Goal: Task Accomplishment & Management: Manage account settings

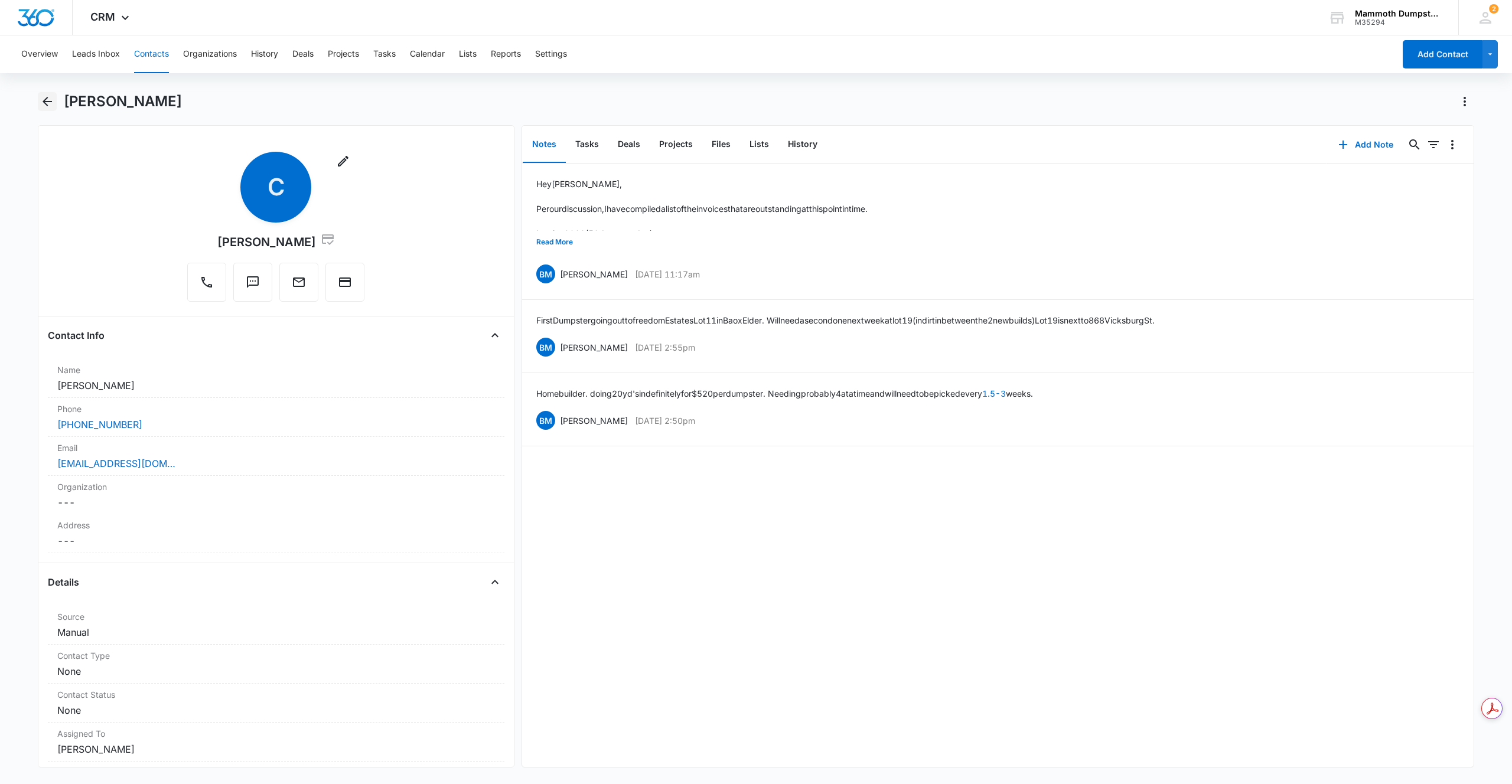
click at [49, 107] on icon "Back" at bounding box center [47, 101] width 14 height 14
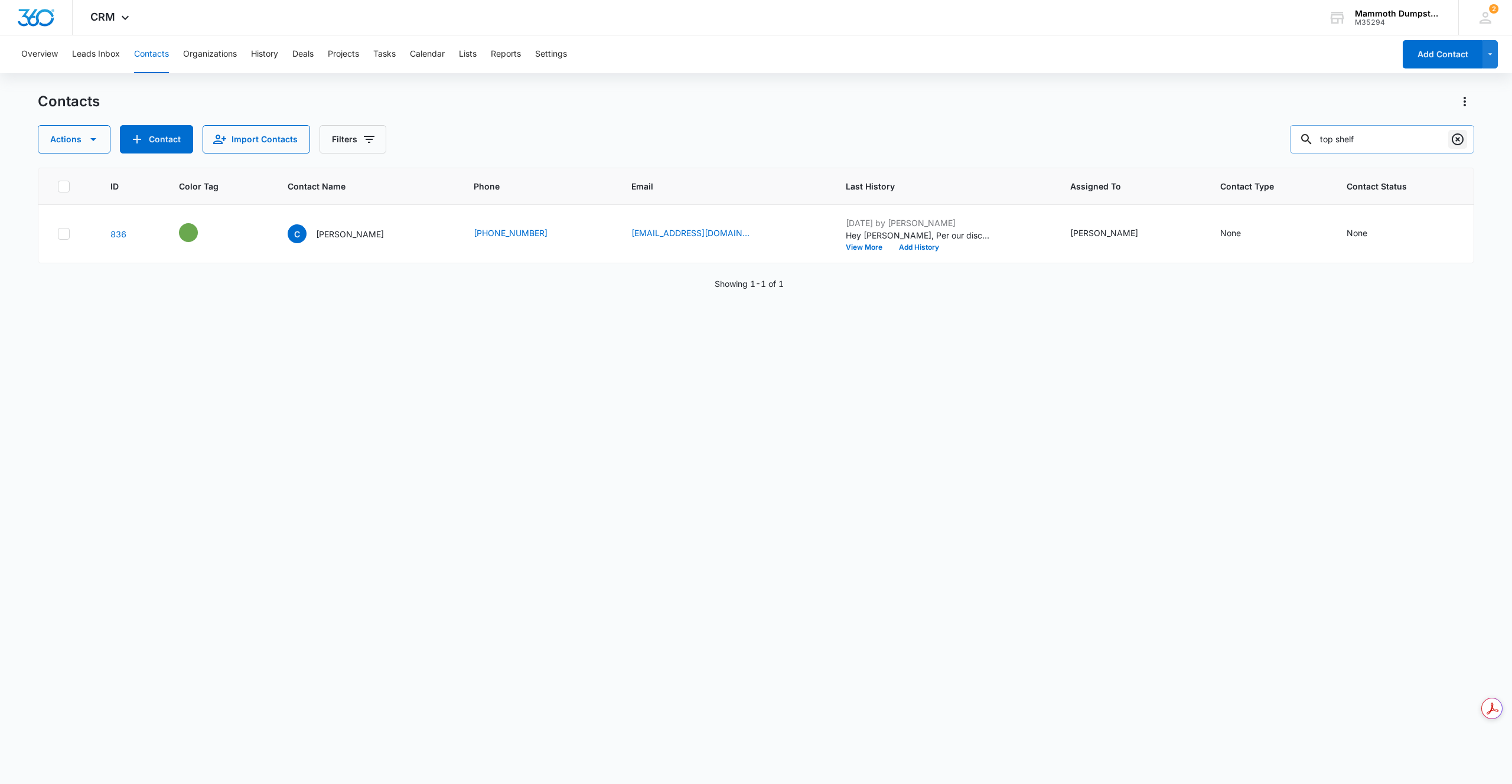
click at [1462, 142] on icon "Clear" at bounding box center [1458, 139] width 12 height 12
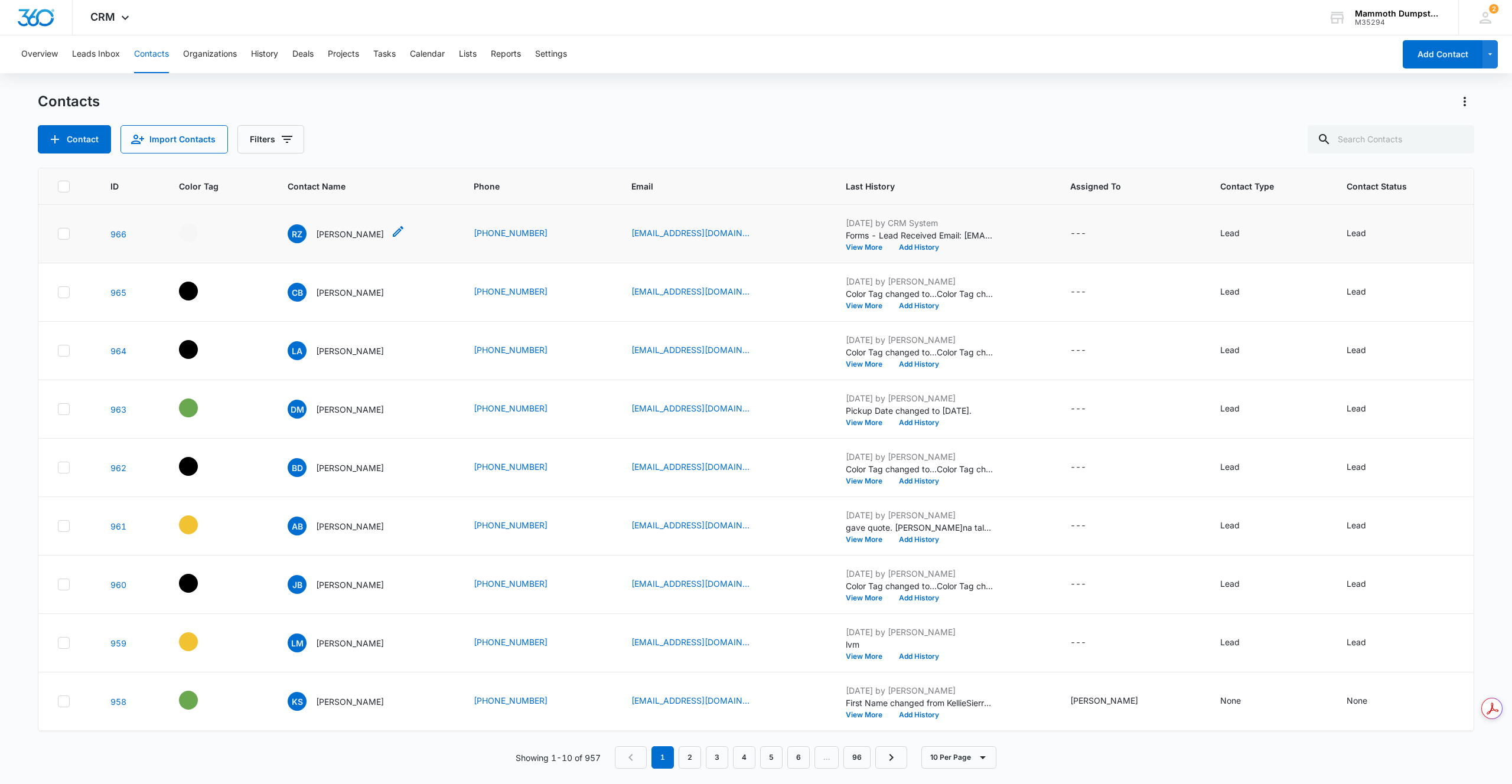
click at [330, 232] on p "[PERSON_NAME]" at bounding box center [349, 234] width 68 height 13
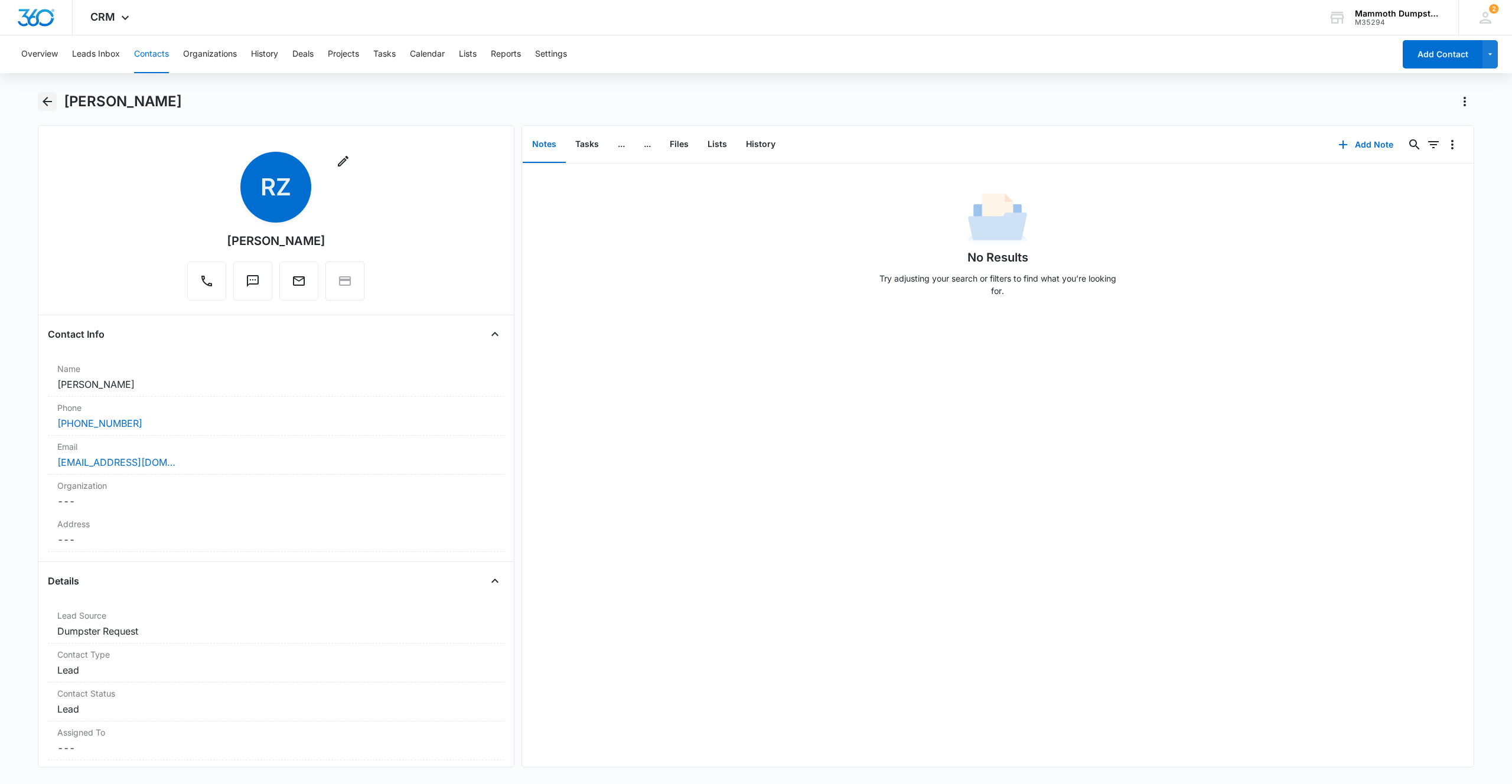
click at [46, 99] on icon "Back" at bounding box center [47, 101] width 14 height 14
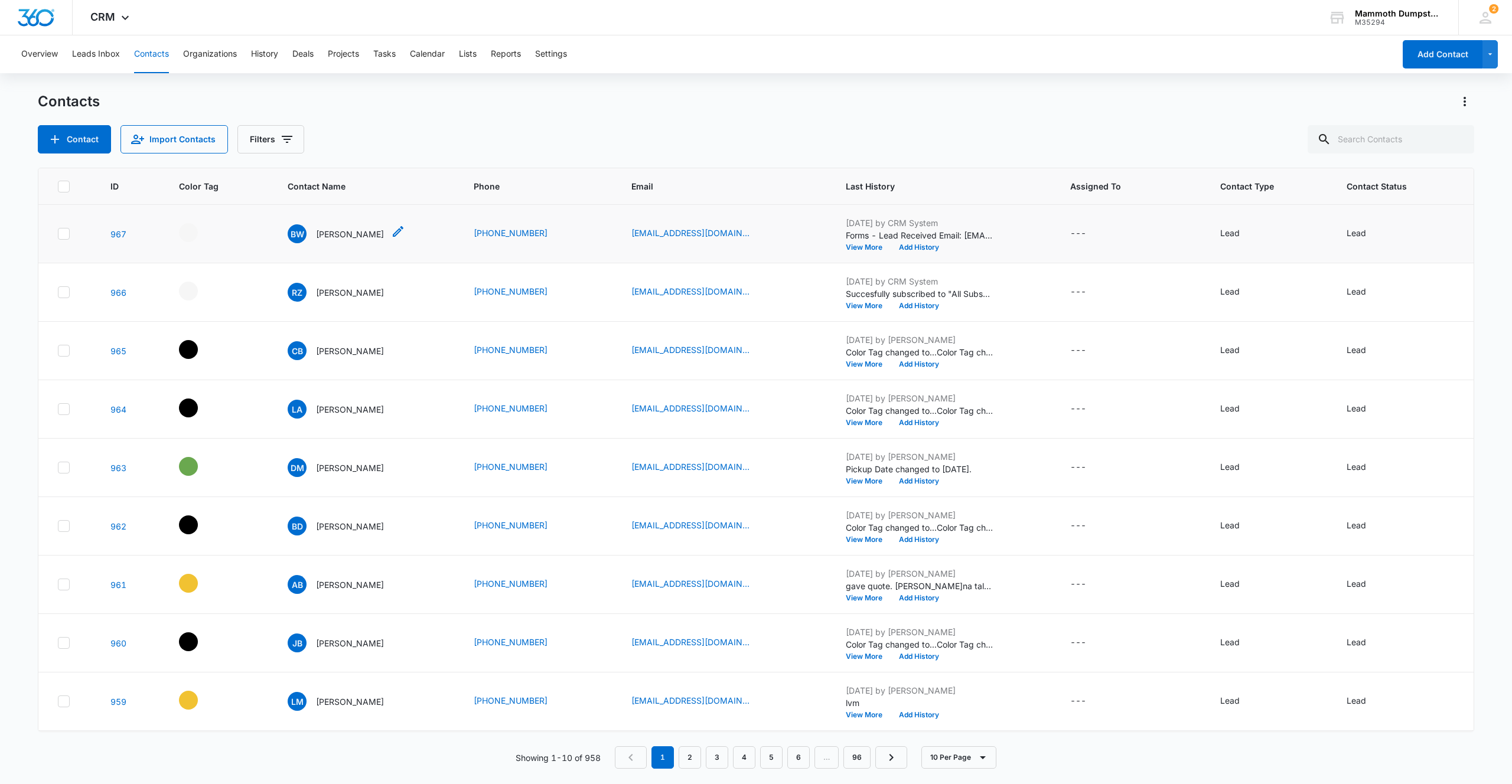
click at [348, 228] on p "[PERSON_NAME]" at bounding box center [349, 234] width 68 height 13
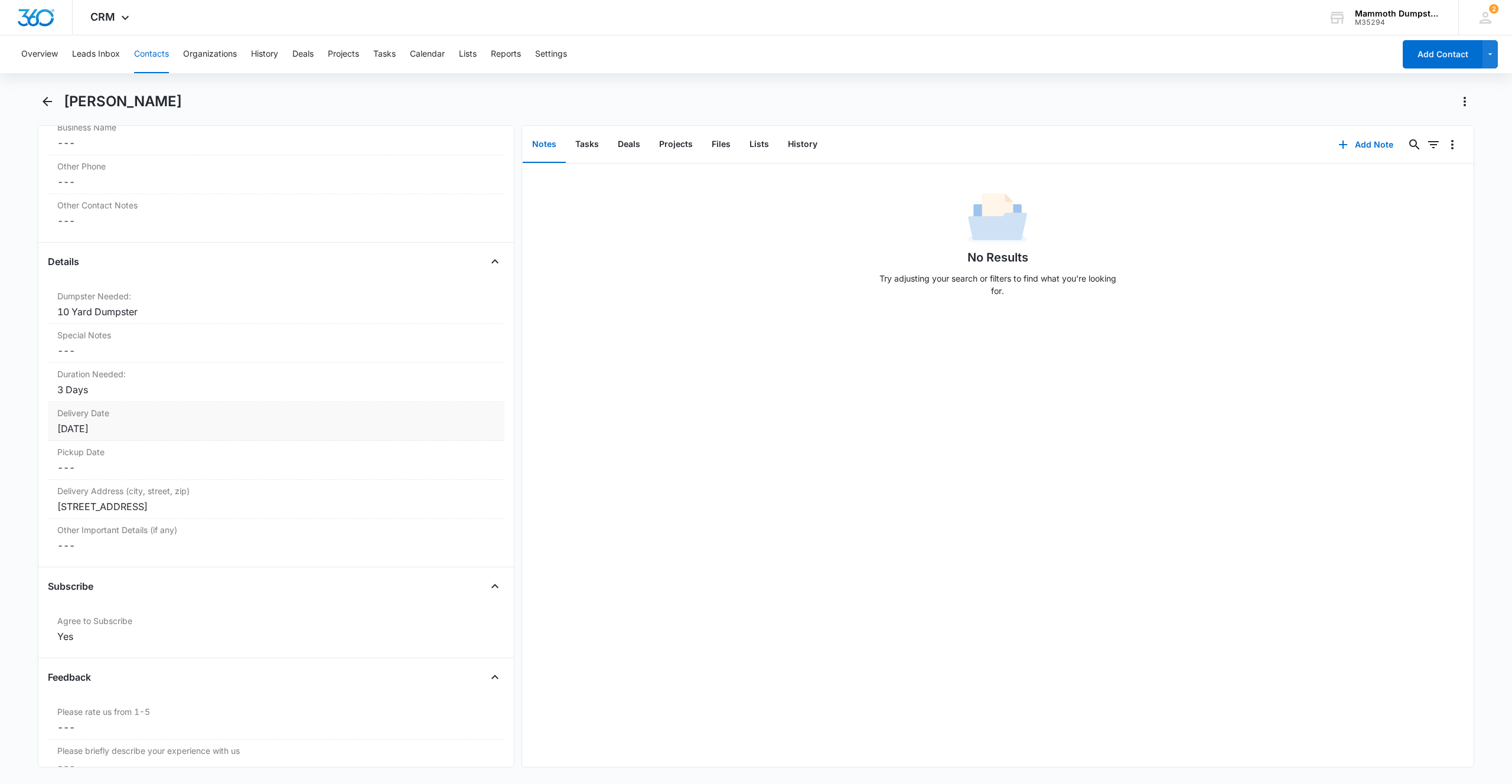
scroll to position [1096, 0]
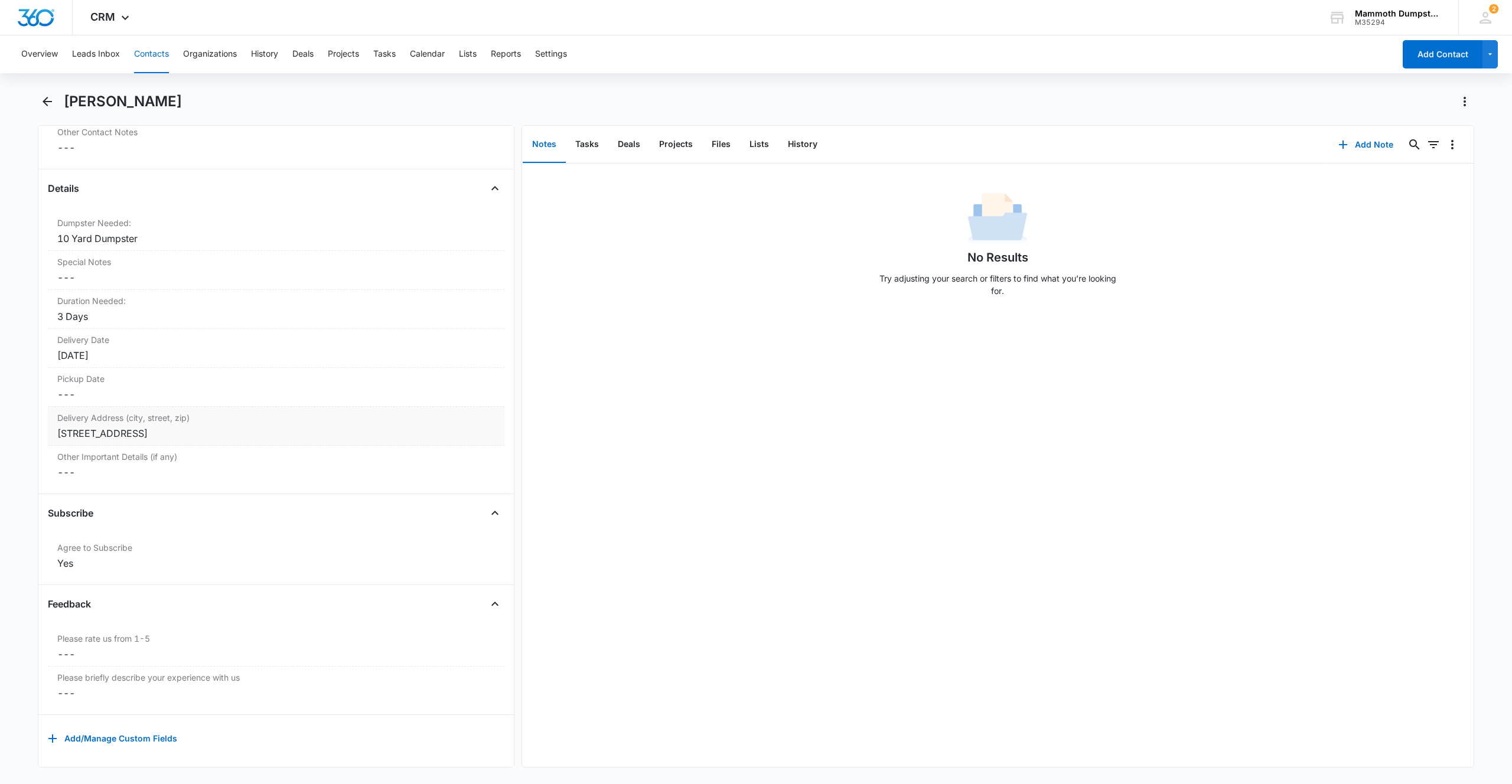
click at [166, 429] on div "[STREET_ADDRESS]" at bounding box center [276, 433] width 438 height 14
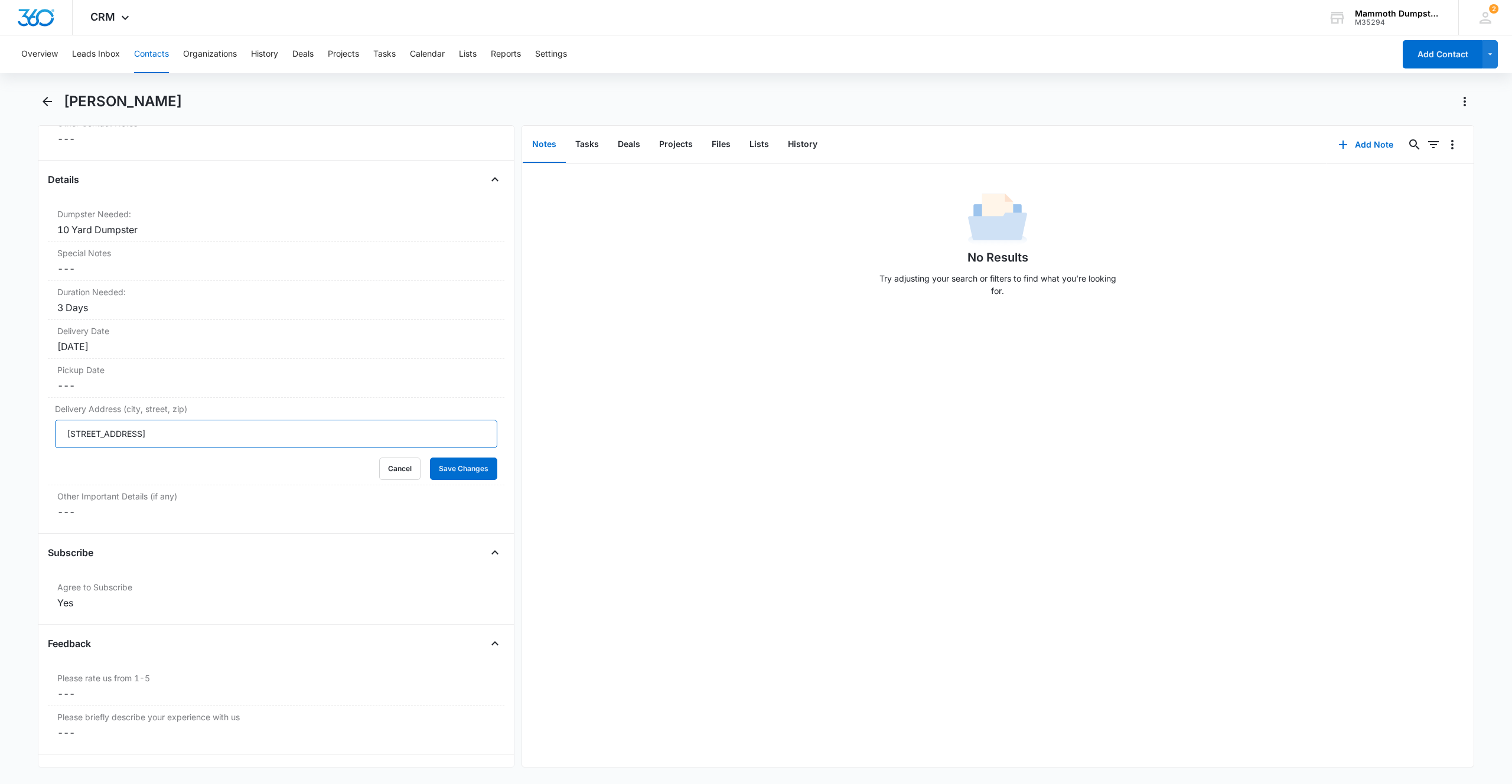
drag, startPoint x: 163, startPoint y: 430, endPoint x: 0, endPoint y: 450, distance: 164.2
click at [0, 450] on main "[PERSON_NAME] Remove BW [PERSON_NAME] Contact Info Name Cancel Save Changes [PE…" at bounding box center [756, 436] width 1512 height 689
drag, startPoint x: 140, startPoint y: 432, endPoint x: 68, endPoint y: 431, distance: 72.0
click at [68, 431] on input "[STREET_ADDRESS]" at bounding box center [276, 434] width 442 height 29
click at [500, 472] on div "Remove BW [PERSON_NAME] Contact Info Name Cancel Save Changes [PERSON_NAME] Pho…" at bounding box center [276, 446] width 477 height 642
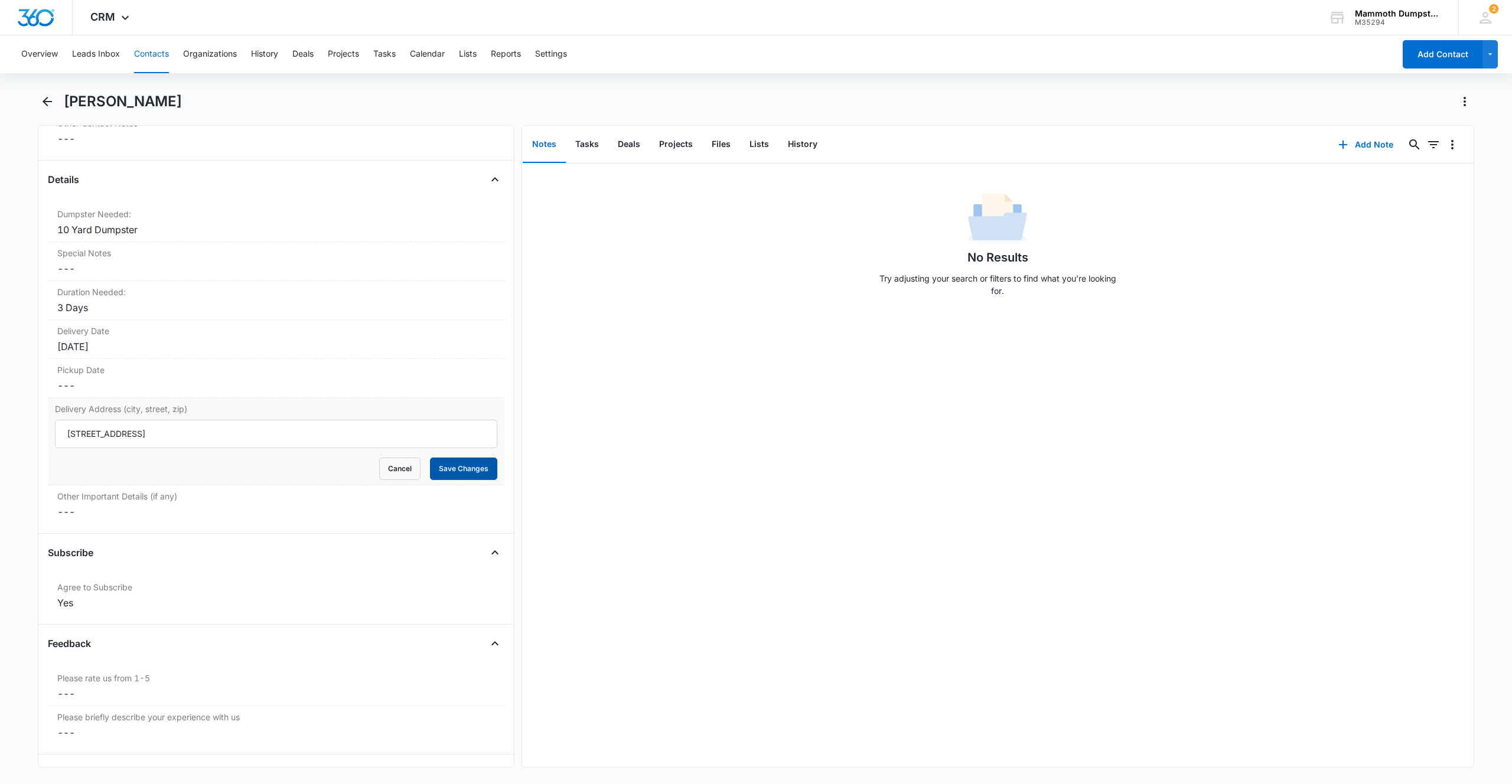
click at [484, 471] on button "Save Changes" at bounding box center [464, 468] width 68 height 23
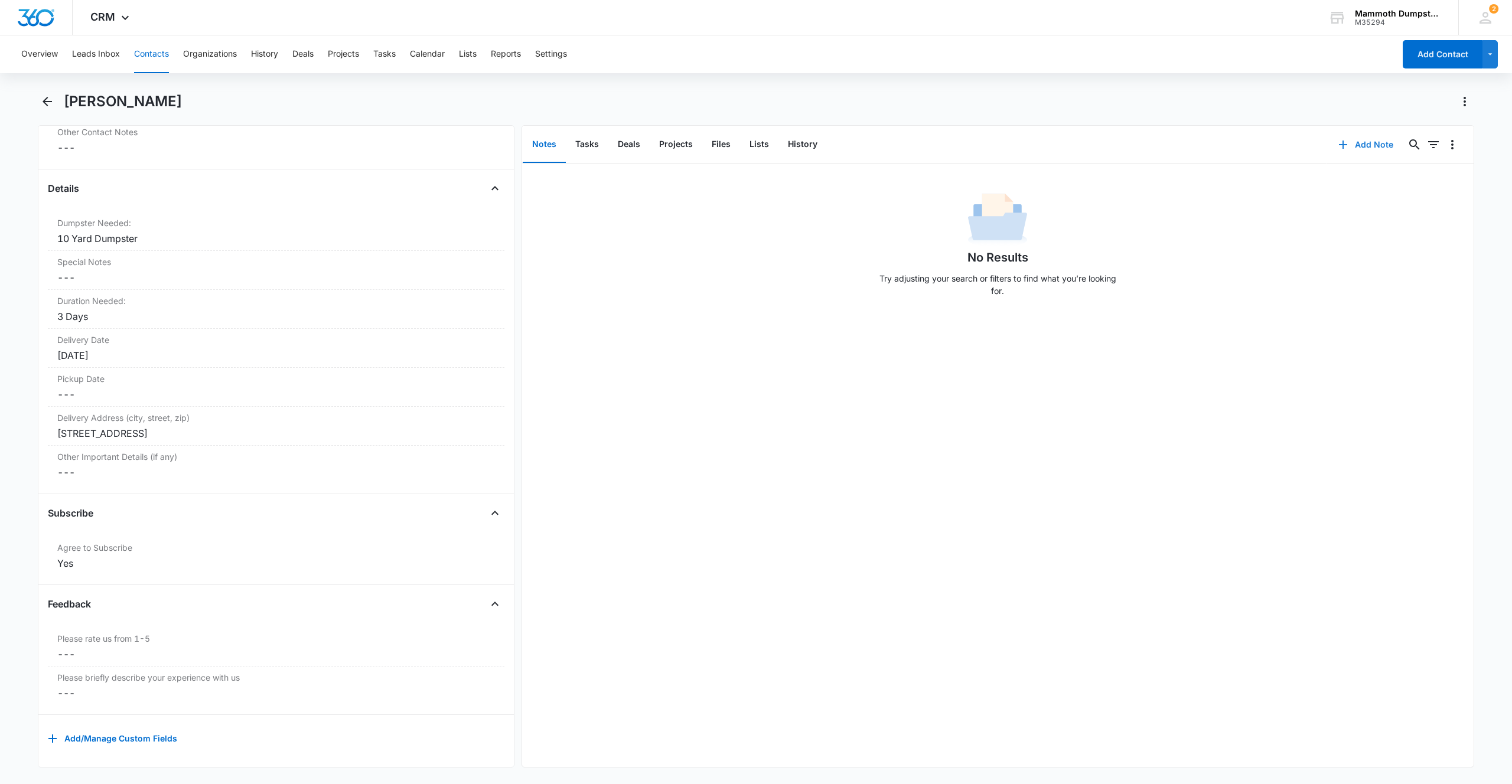
click at [1339, 143] on icon "button" at bounding box center [1343, 144] width 14 height 14
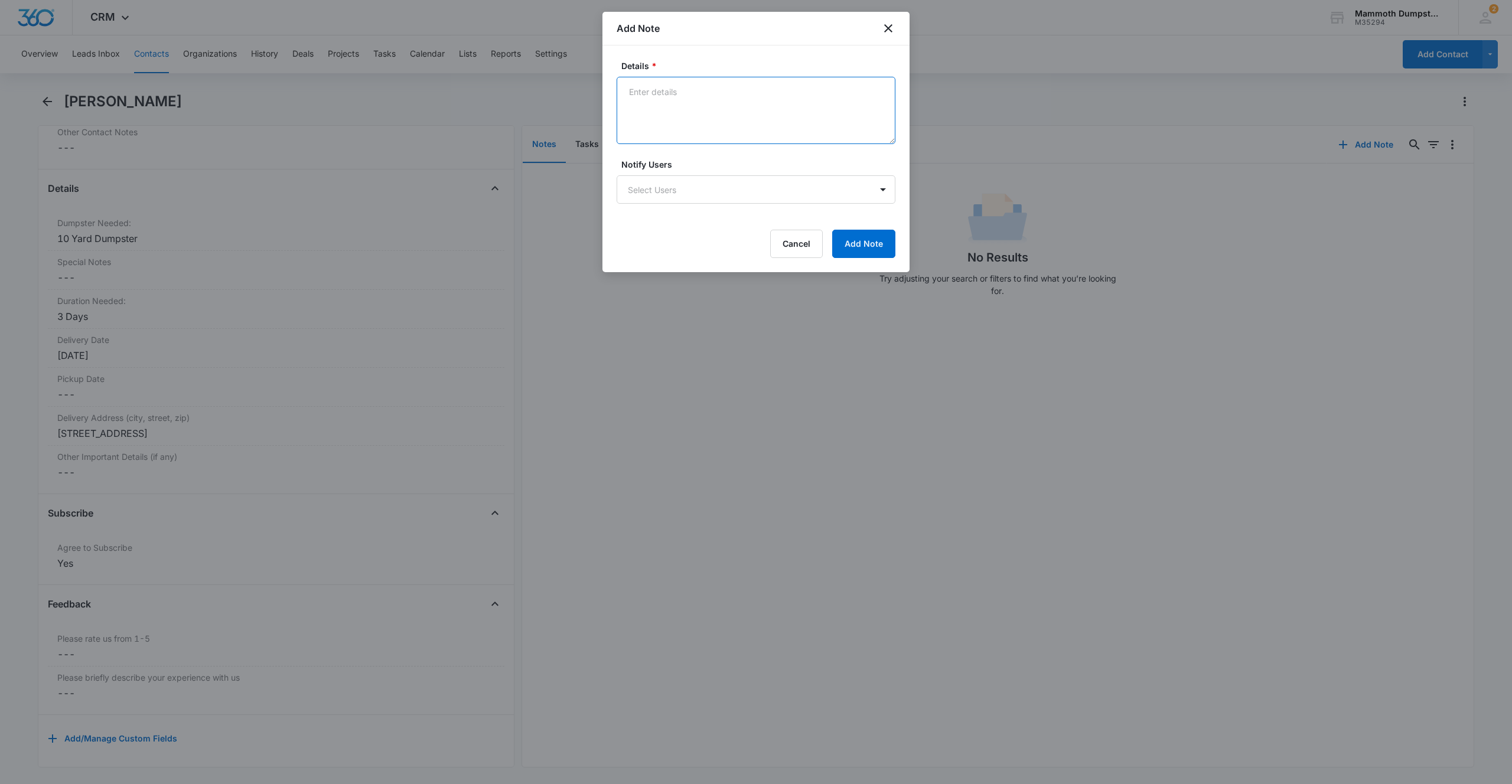
click at [689, 99] on textarea "Details *" at bounding box center [756, 110] width 279 height 68
type textarea "LVM"
click at [853, 232] on button "Add Note" at bounding box center [864, 243] width 63 height 29
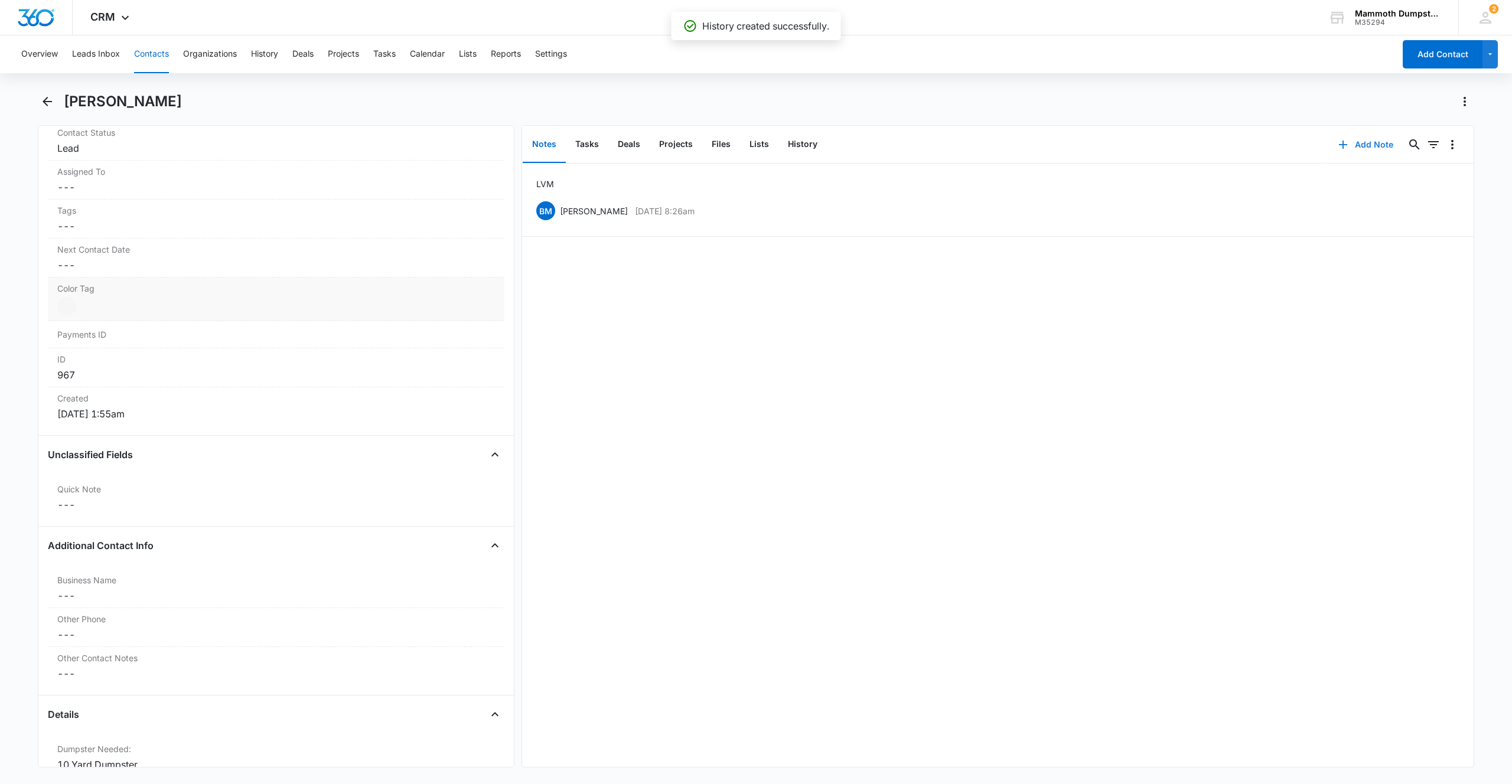
scroll to position [547, 0]
click at [74, 318] on div at bounding box center [67, 320] width 19 height 19
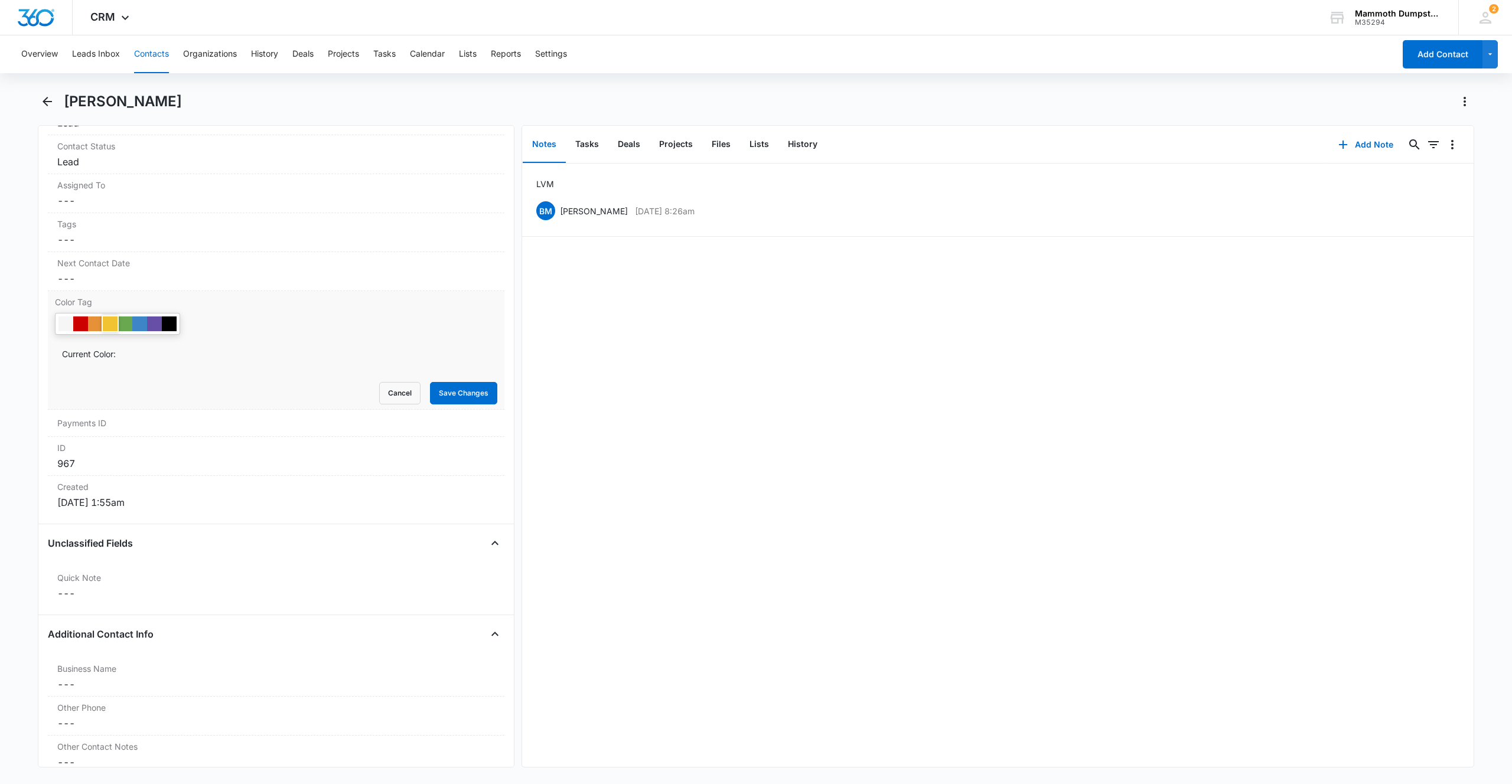
click at [111, 321] on div at bounding box center [110, 324] width 15 height 15
click at [439, 389] on button "Save Changes" at bounding box center [464, 393] width 68 height 23
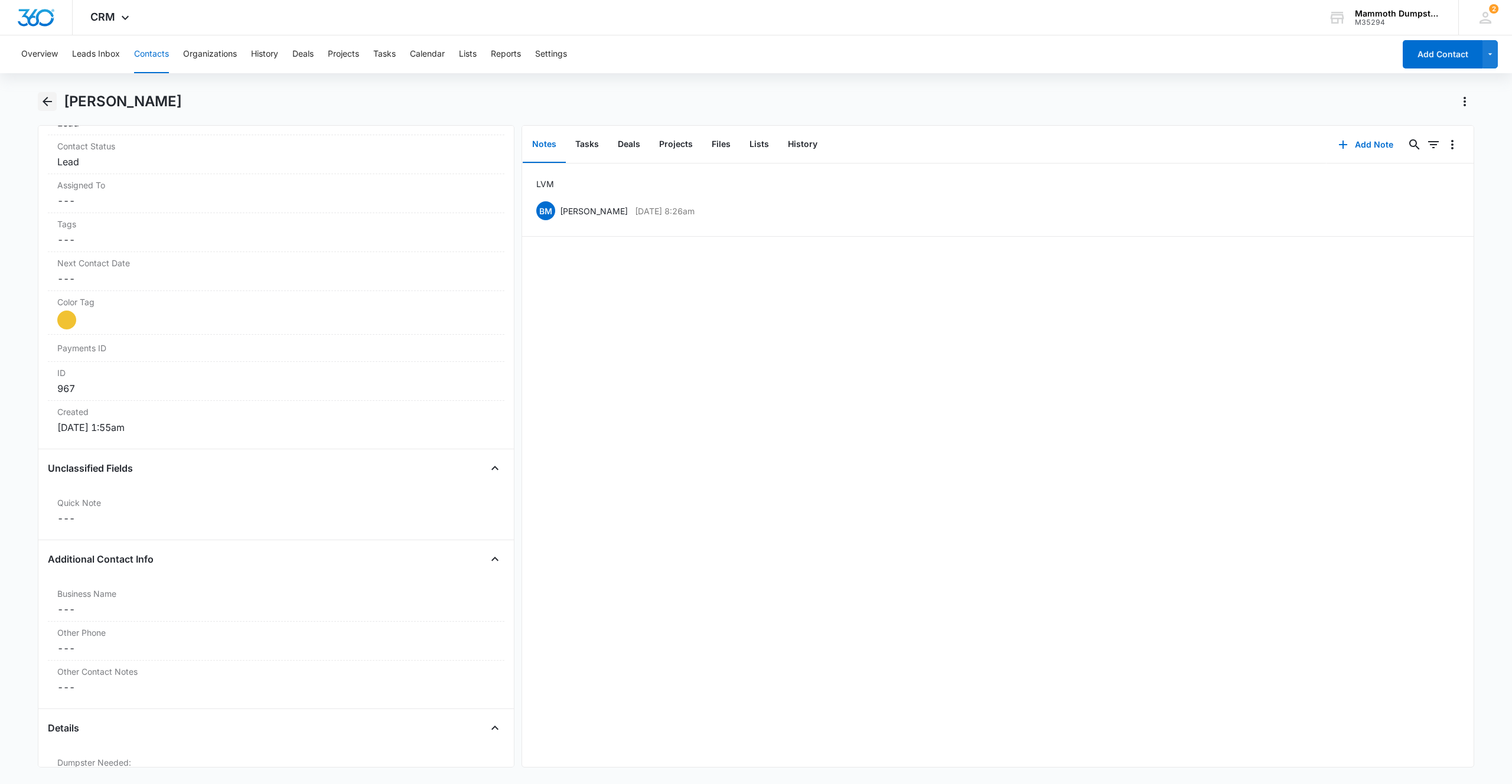
click at [49, 101] on icon "Back" at bounding box center [47, 101] width 10 height 10
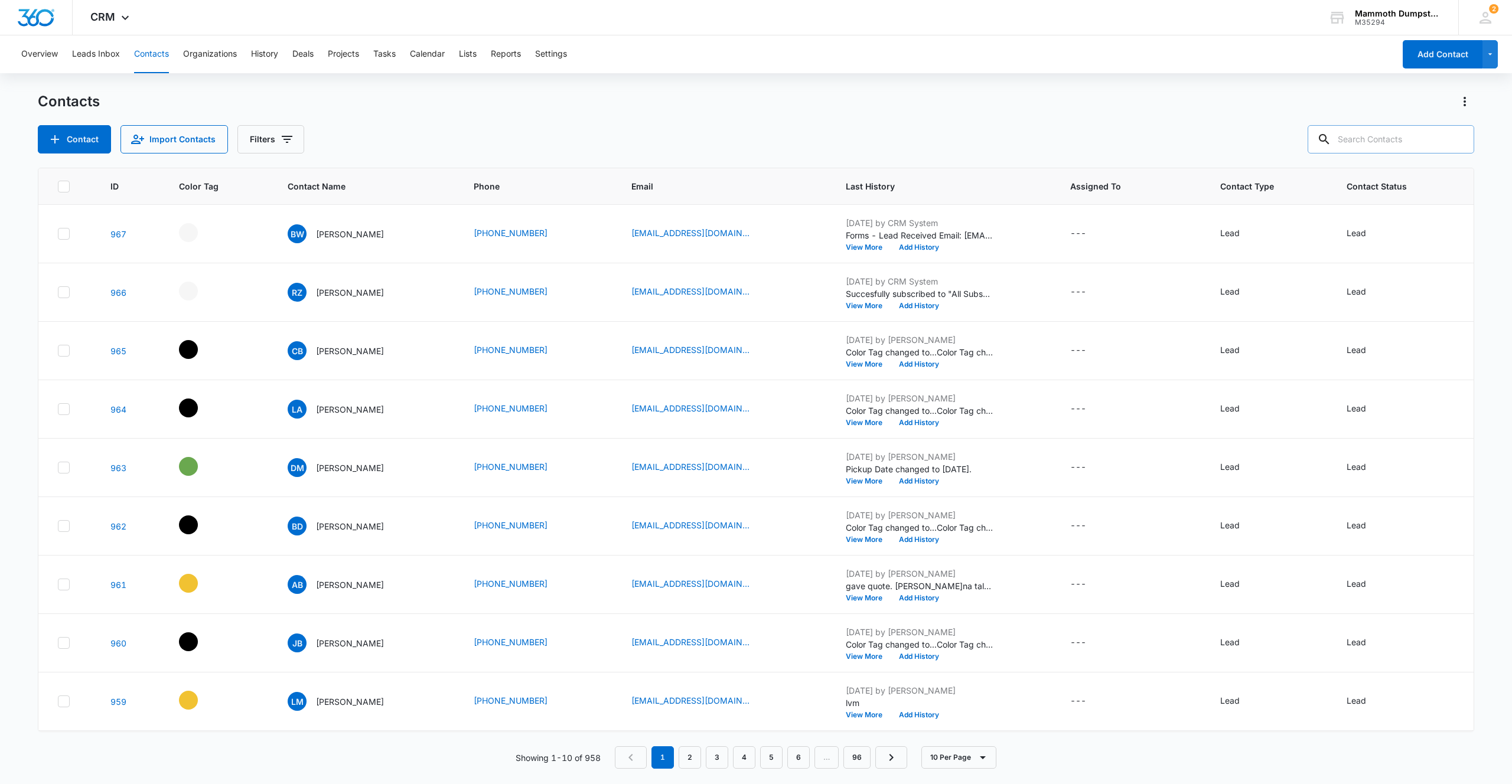
click at [1396, 137] on input "text" at bounding box center [1391, 139] width 166 height 29
paste input "[PERSON_NAME]"
type input "[PERSON_NAME]"
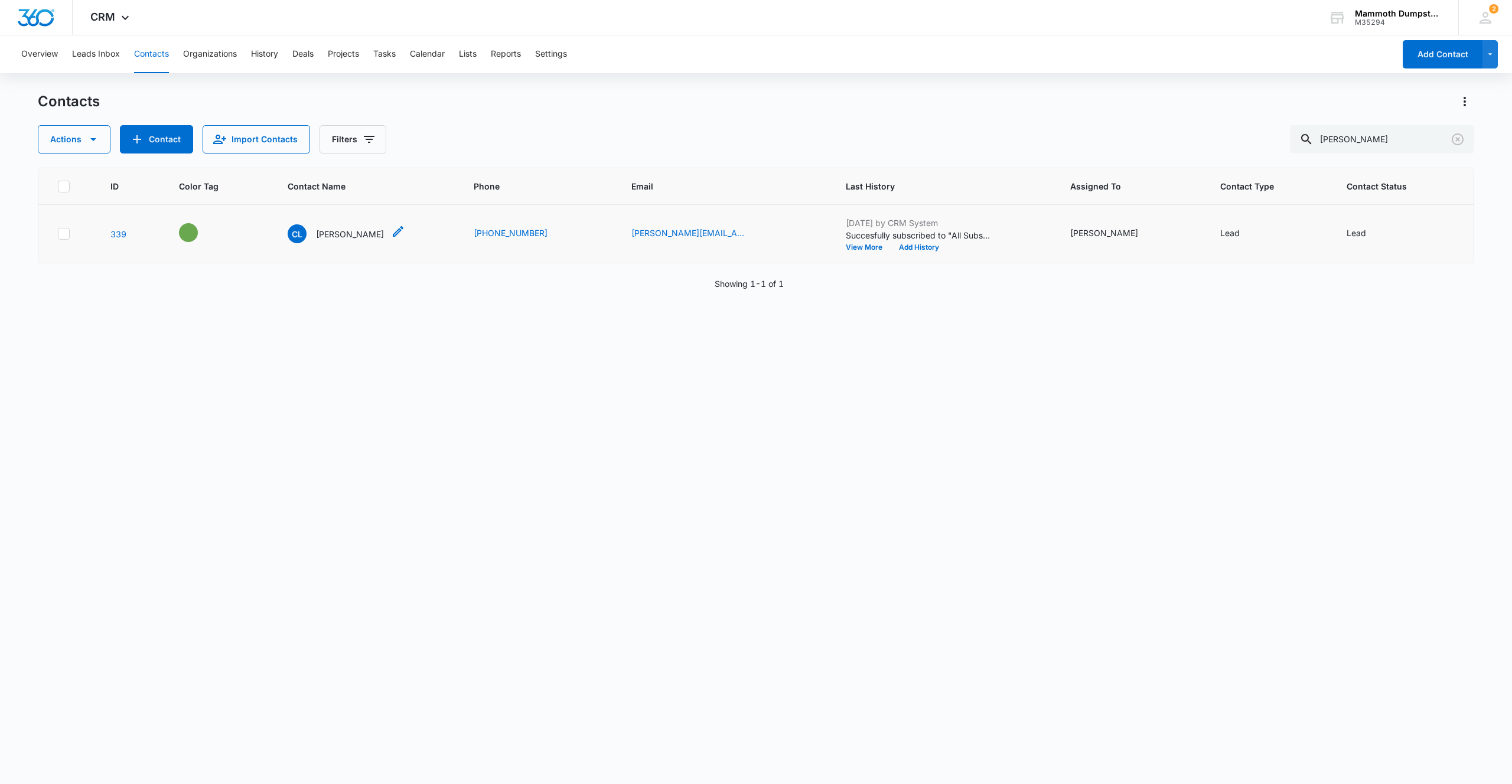
click at [366, 232] on p "[PERSON_NAME]" at bounding box center [349, 234] width 68 height 13
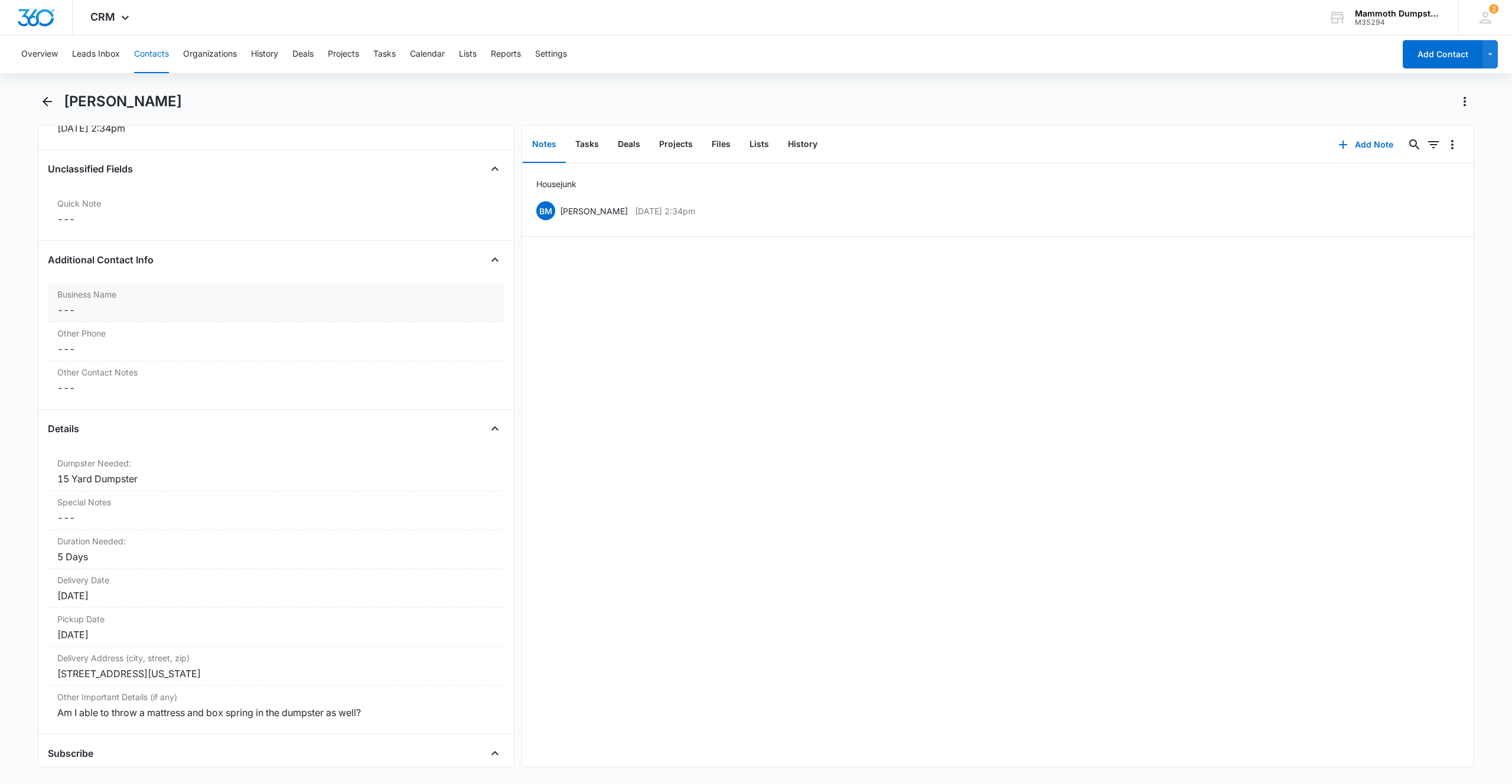
scroll to position [851, 0]
click at [271, 667] on div "[STREET_ADDRESS][US_STATE]" at bounding box center [276, 672] width 438 height 14
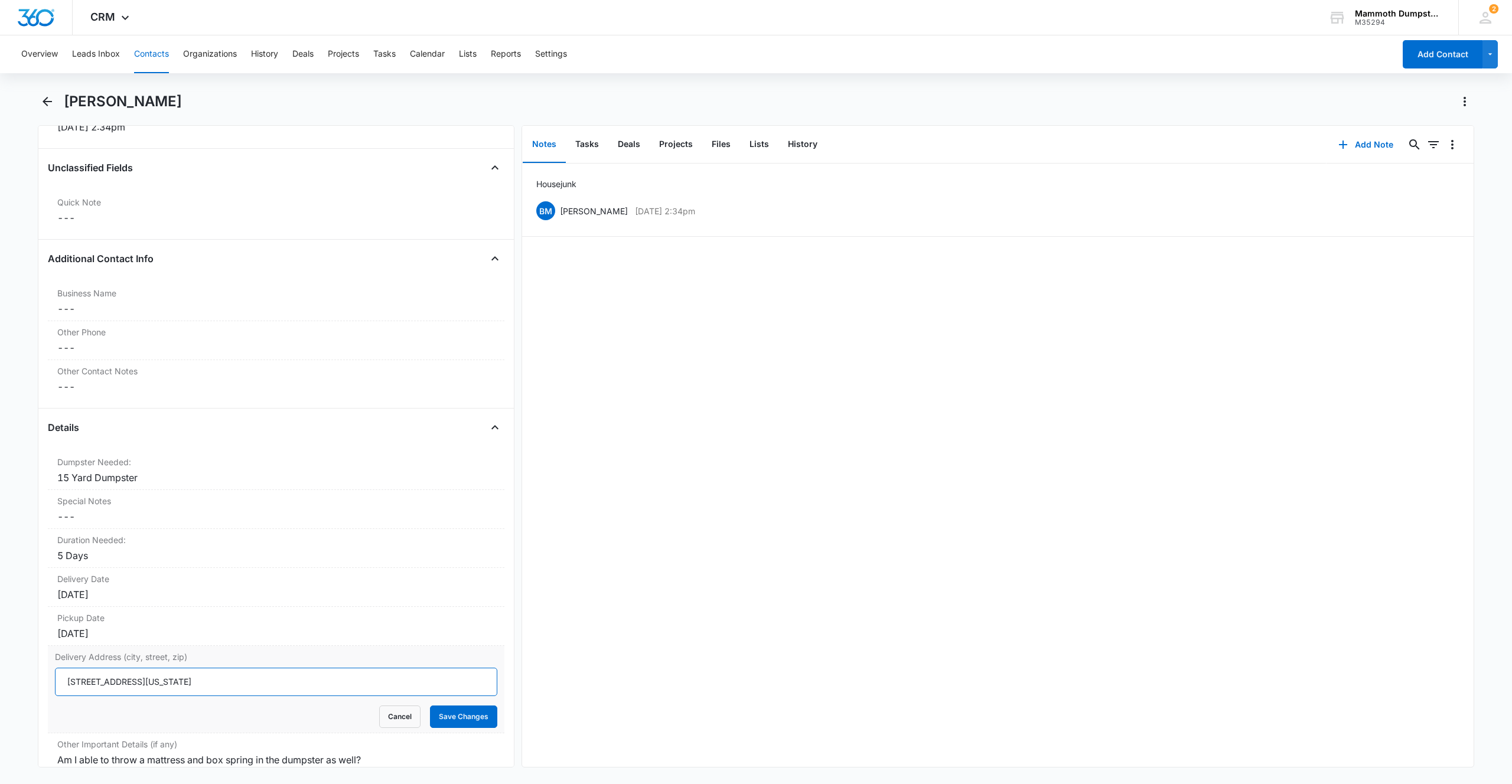
drag, startPoint x: 235, startPoint y: 687, endPoint x: 68, endPoint y: 670, distance: 167.9
click at [68, 670] on input "[STREET_ADDRESS][US_STATE]" at bounding box center [276, 682] width 442 height 29
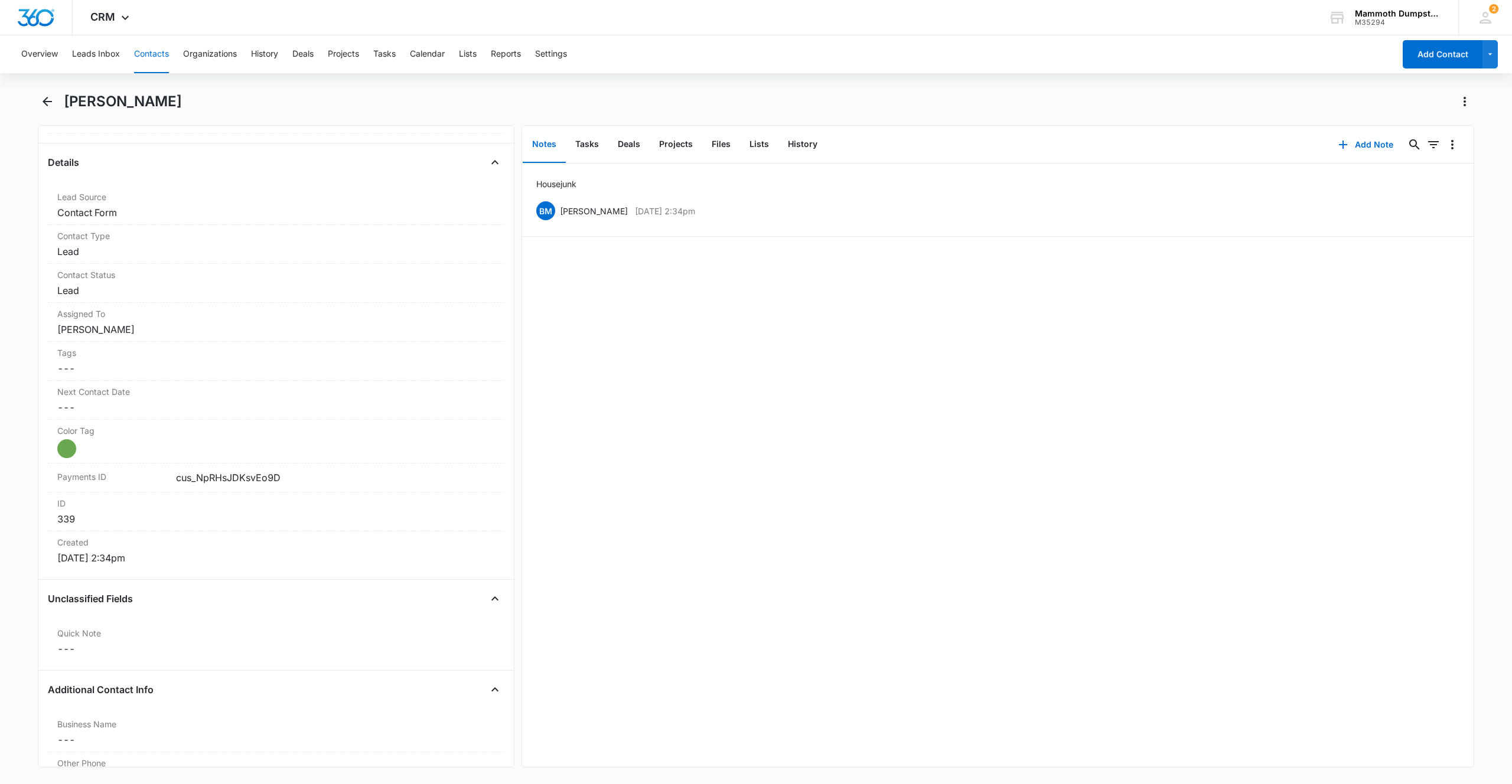
scroll to position [1066, 0]
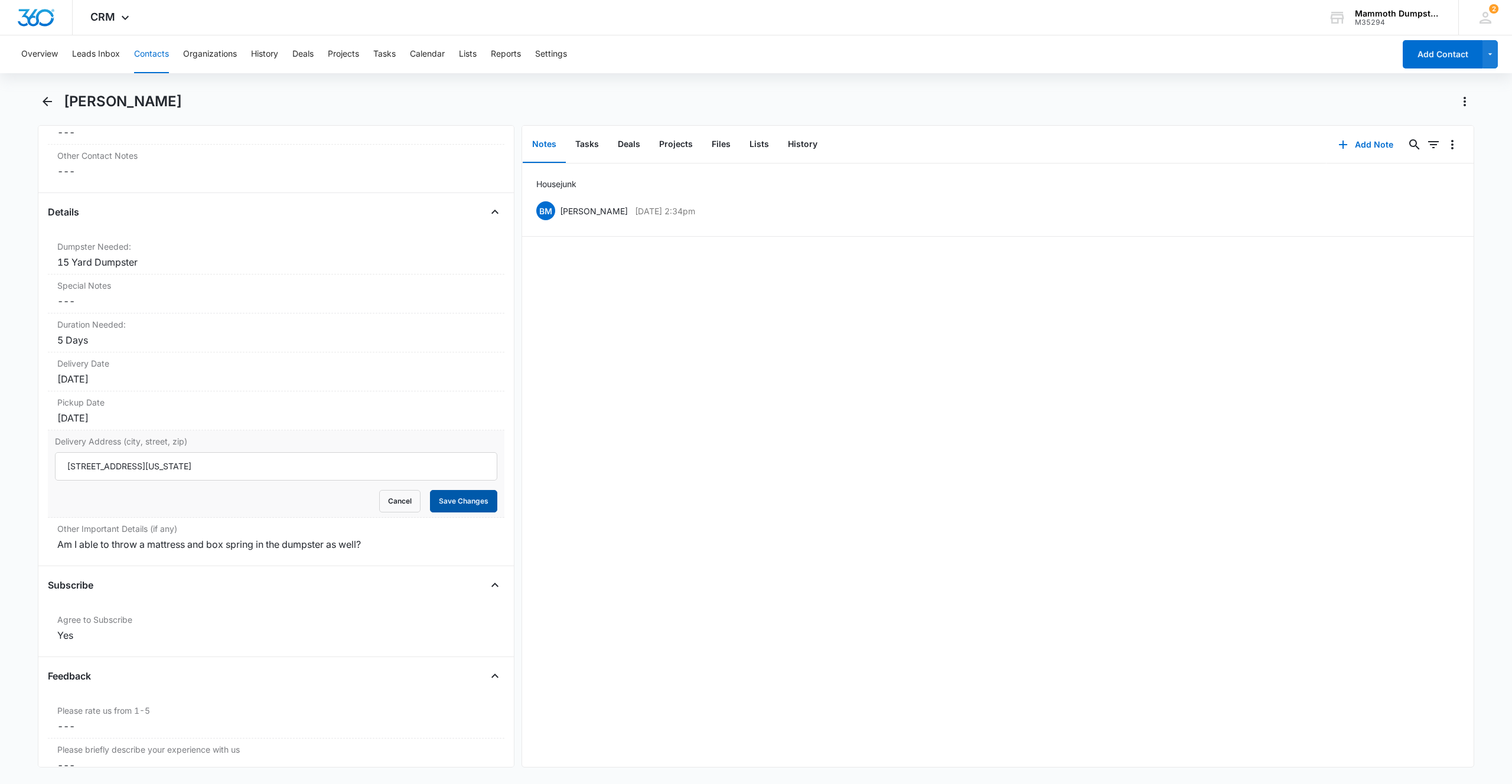
click at [459, 505] on button "Save Changes" at bounding box center [464, 501] width 68 height 23
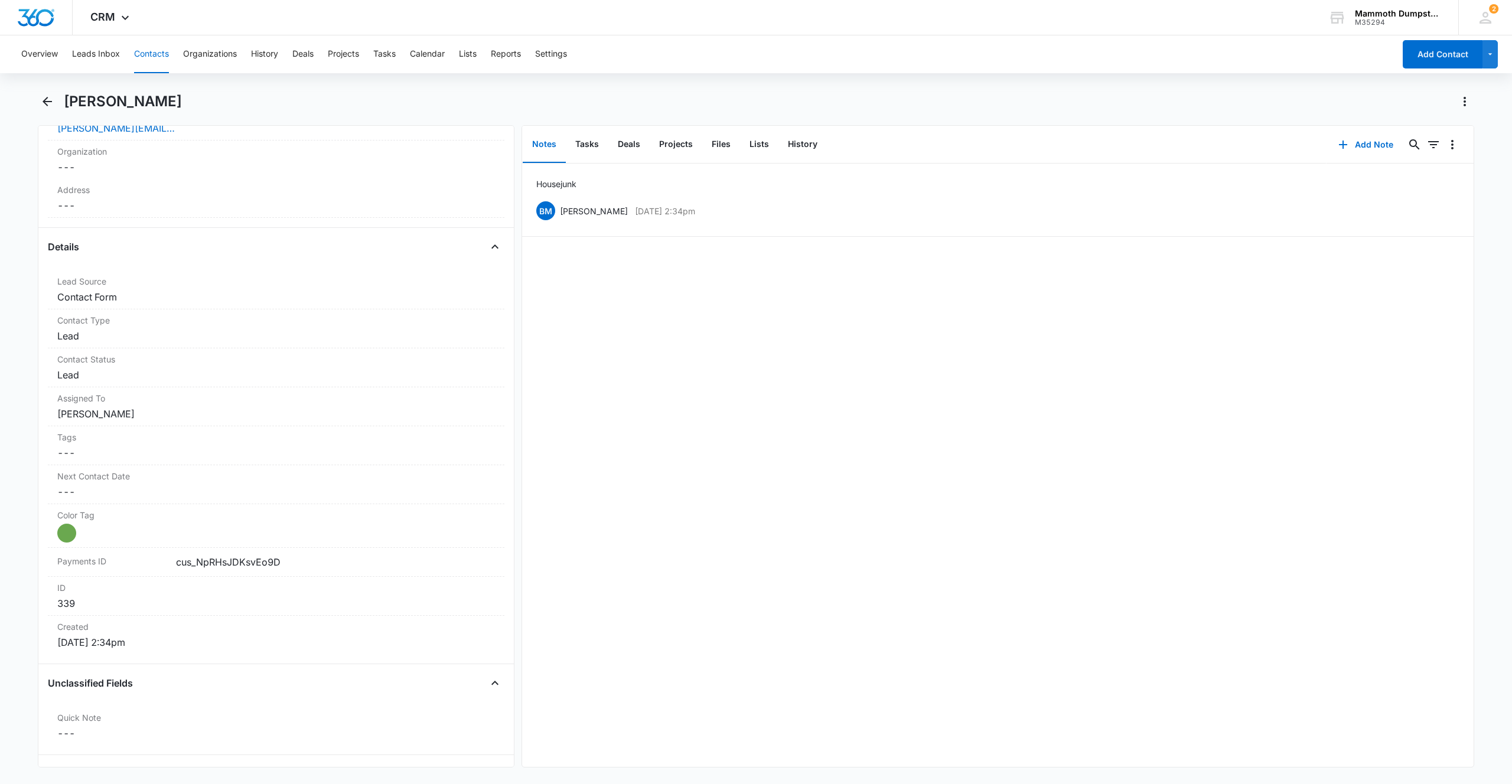
scroll to position [0, 0]
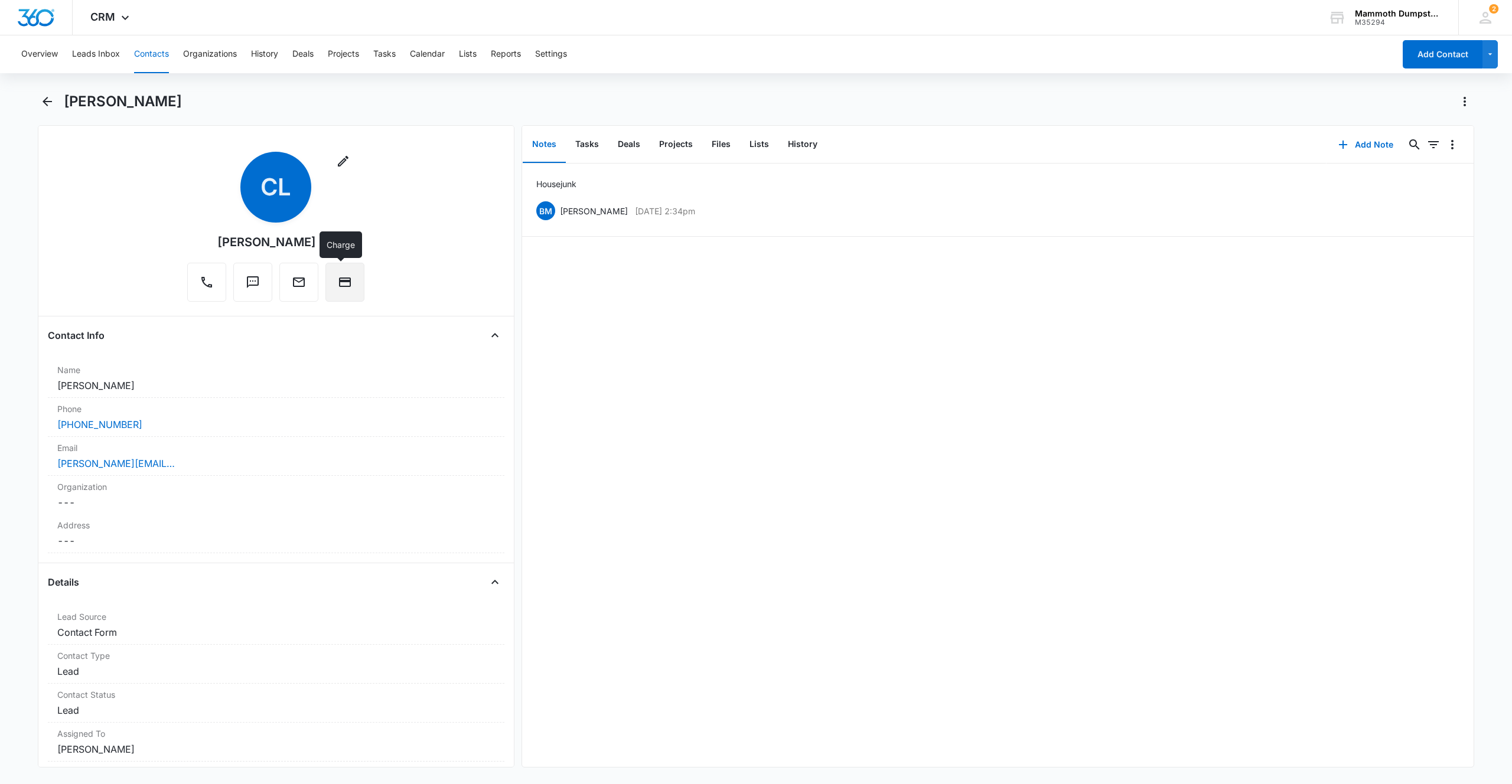
click at [351, 292] on button "Charge" at bounding box center [344, 282] width 39 height 39
drag, startPoint x: 184, startPoint y: 103, endPoint x: 64, endPoint y: 99, distance: 120.1
click at [64, 99] on div "[PERSON_NAME]" at bounding box center [769, 101] width 1410 height 19
click at [61, 98] on div "[PERSON_NAME]" at bounding box center [756, 108] width 1436 height 33
drag, startPoint x: 61, startPoint y: 97, endPoint x: 171, endPoint y: 97, distance: 110.0
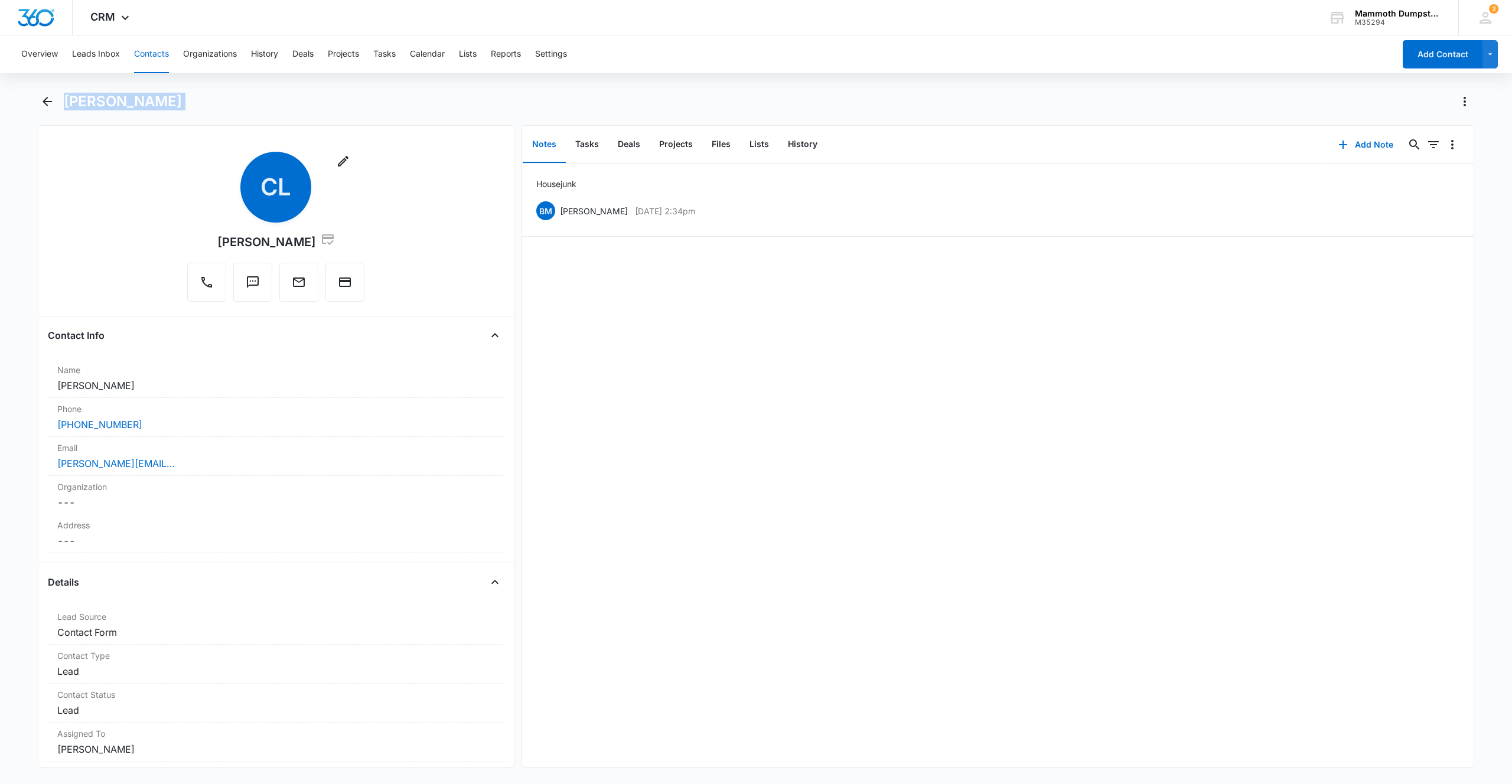
click at [171, 97] on div "[PERSON_NAME]" at bounding box center [756, 108] width 1436 height 33
click at [171, 97] on div "[PERSON_NAME]" at bounding box center [769, 101] width 1410 height 19
drag, startPoint x: 182, startPoint y: 100, endPoint x: 67, endPoint y: 99, distance: 115.0
click at [67, 99] on div "[PERSON_NAME]" at bounding box center [769, 101] width 1410 height 19
click at [67, 99] on h1 "[PERSON_NAME]" at bounding box center [123, 101] width 118 height 18
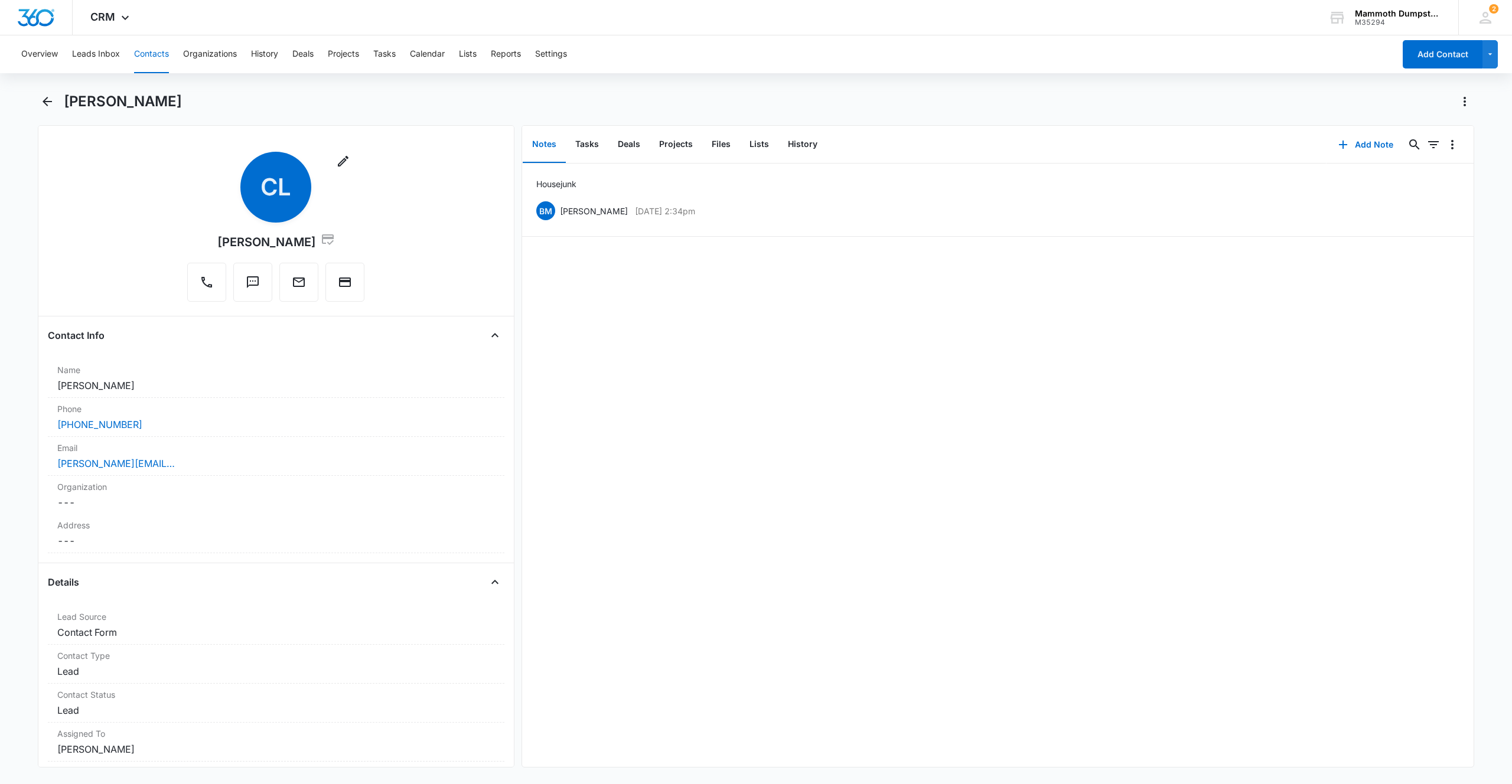
drag, startPoint x: 66, startPoint y: 99, endPoint x: 173, endPoint y: 91, distance: 107.3
click at [173, 91] on div "Overview Leads Inbox Contacts Organizations History Deals Projects Tasks Calend…" at bounding box center [756, 408] width 1512 height 746
click at [174, 94] on div "[PERSON_NAME]" at bounding box center [769, 101] width 1410 height 19
drag, startPoint x: 162, startPoint y: 101, endPoint x: 75, endPoint y: 100, distance: 87.0
click at [75, 100] on h1 "[PERSON_NAME]" at bounding box center [123, 101] width 118 height 18
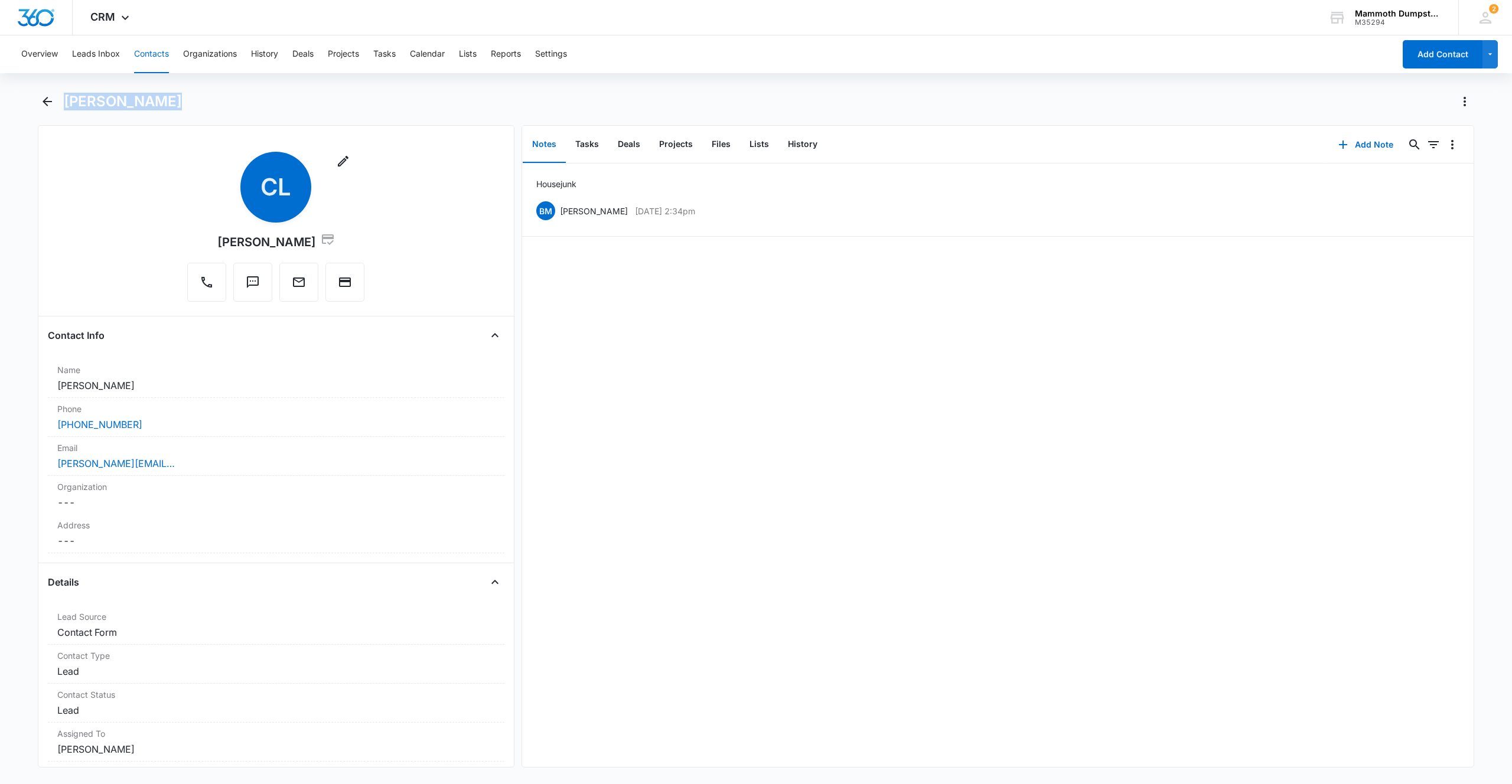
drag, startPoint x: 68, startPoint y: 100, endPoint x: 166, endPoint y: 96, distance: 98.1
click at [166, 96] on h1 "[PERSON_NAME]" at bounding box center [123, 101] width 118 height 18
drag, startPoint x: 171, startPoint y: 95, endPoint x: 63, endPoint y: 99, distance: 108.1
click at [63, 99] on div "[PERSON_NAME]" at bounding box center [756, 108] width 1436 height 33
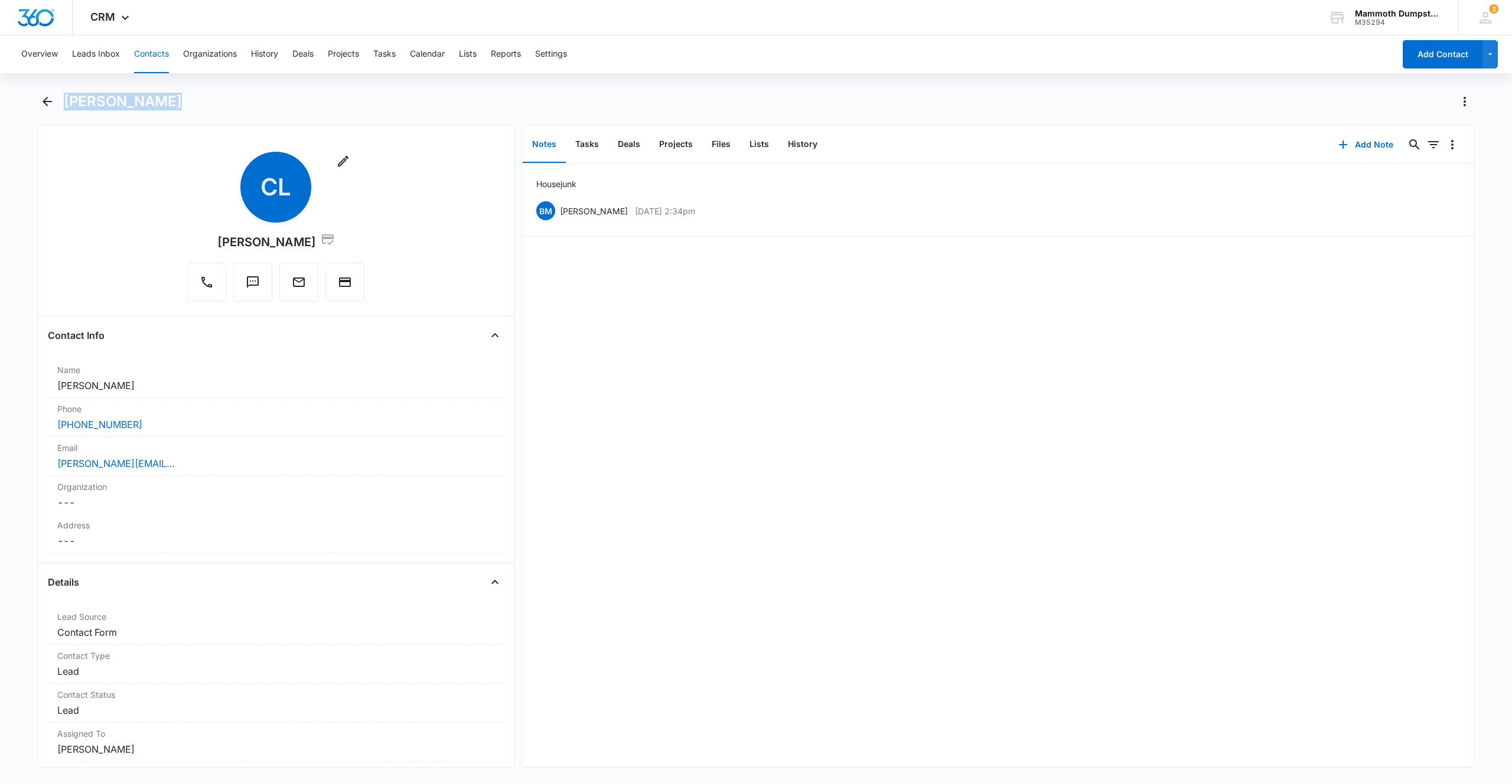
click at [67, 99] on h1 "[PERSON_NAME]" at bounding box center [123, 101] width 118 height 18
drag, startPoint x: 66, startPoint y: 99, endPoint x: 171, endPoint y: 97, distance: 105.0
click at [171, 97] on div "[PERSON_NAME]" at bounding box center [769, 101] width 1410 height 19
drag, startPoint x: 165, startPoint y: 100, endPoint x: 68, endPoint y: 98, distance: 97.0
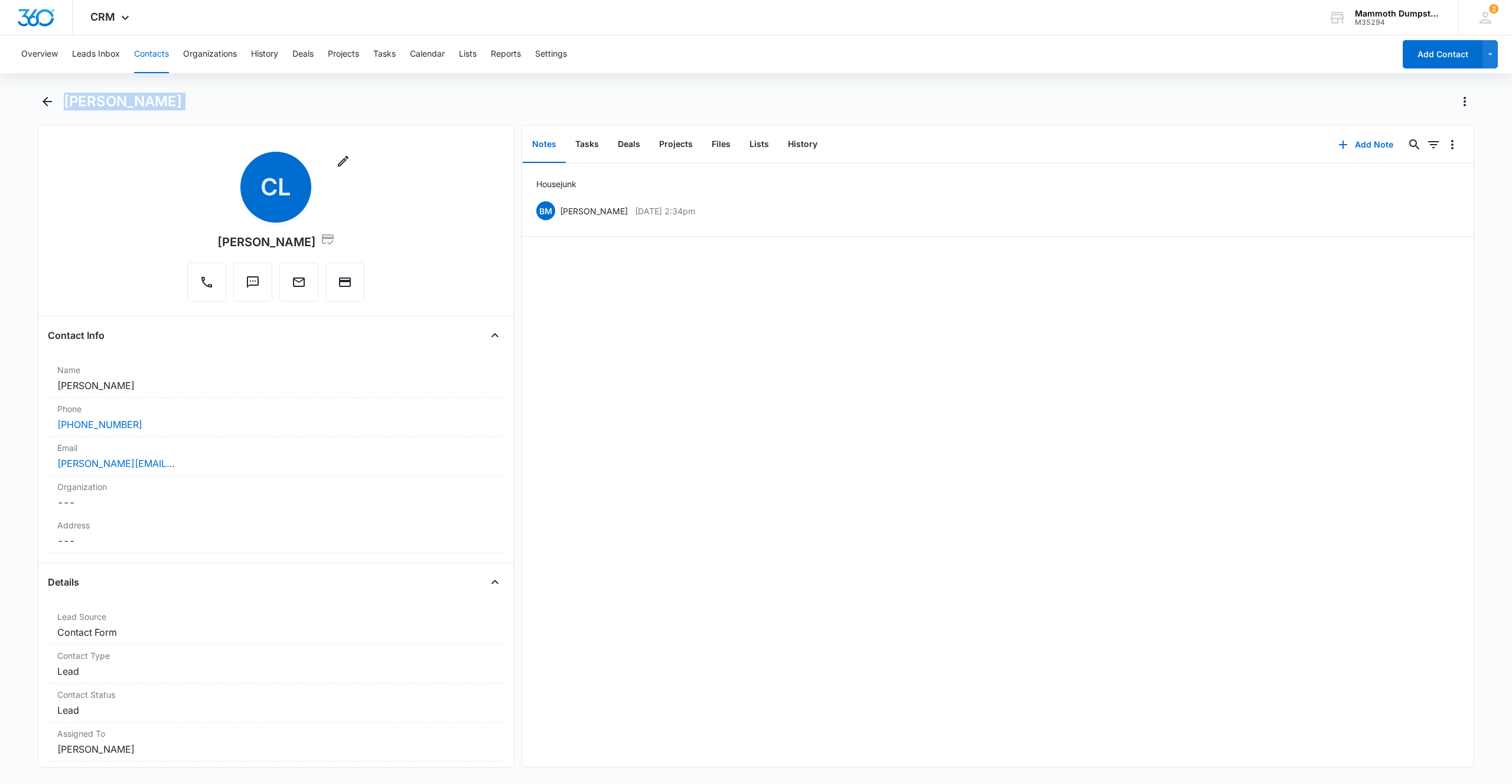
click at [68, 98] on div "[PERSON_NAME]" at bounding box center [769, 101] width 1410 height 19
click at [68, 98] on h1 "[PERSON_NAME]" at bounding box center [123, 101] width 118 height 18
drag, startPoint x: 65, startPoint y: 99, endPoint x: 168, endPoint y: 95, distance: 103.1
click at [168, 95] on h1 "[PERSON_NAME]" at bounding box center [123, 101] width 118 height 18
click at [169, 96] on div "[PERSON_NAME]" at bounding box center [769, 101] width 1410 height 19
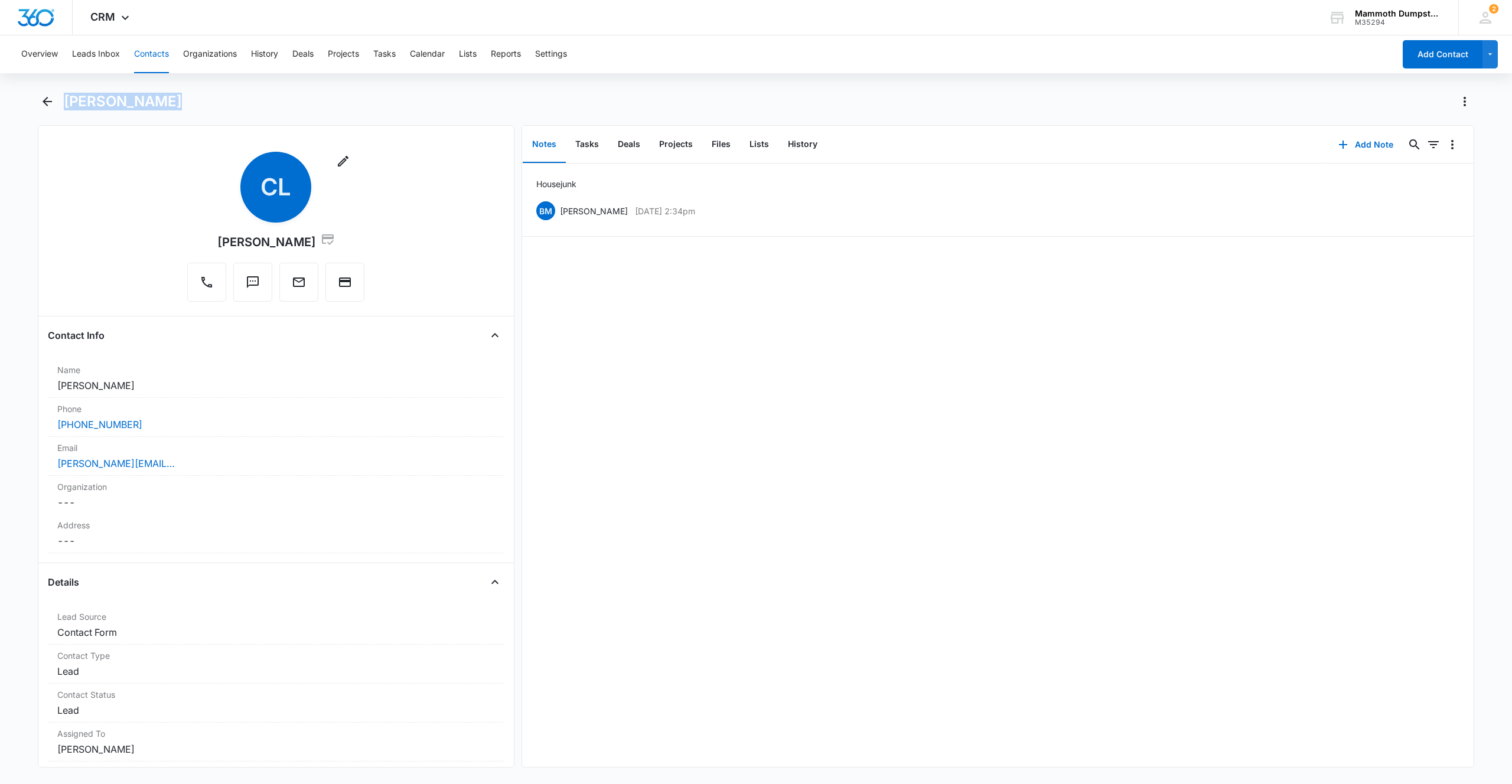
drag, startPoint x: 169, startPoint y: 99, endPoint x: 71, endPoint y: 91, distance: 98.3
click at [71, 91] on div "Overview Leads Inbox Contacts Organizations History Deals Projects Tasks Calend…" at bounding box center [756, 408] width 1512 height 746
click at [74, 91] on div "Overview Leads Inbox Contacts Organizations History Deals Projects Tasks Calend…" at bounding box center [756, 408] width 1512 height 746
drag, startPoint x: 71, startPoint y: 93, endPoint x: 159, endPoint y: 94, distance: 88.0
click at [159, 94] on h1 "[PERSON_NAME]" at bounding box center [123, 101] width 118 height 18
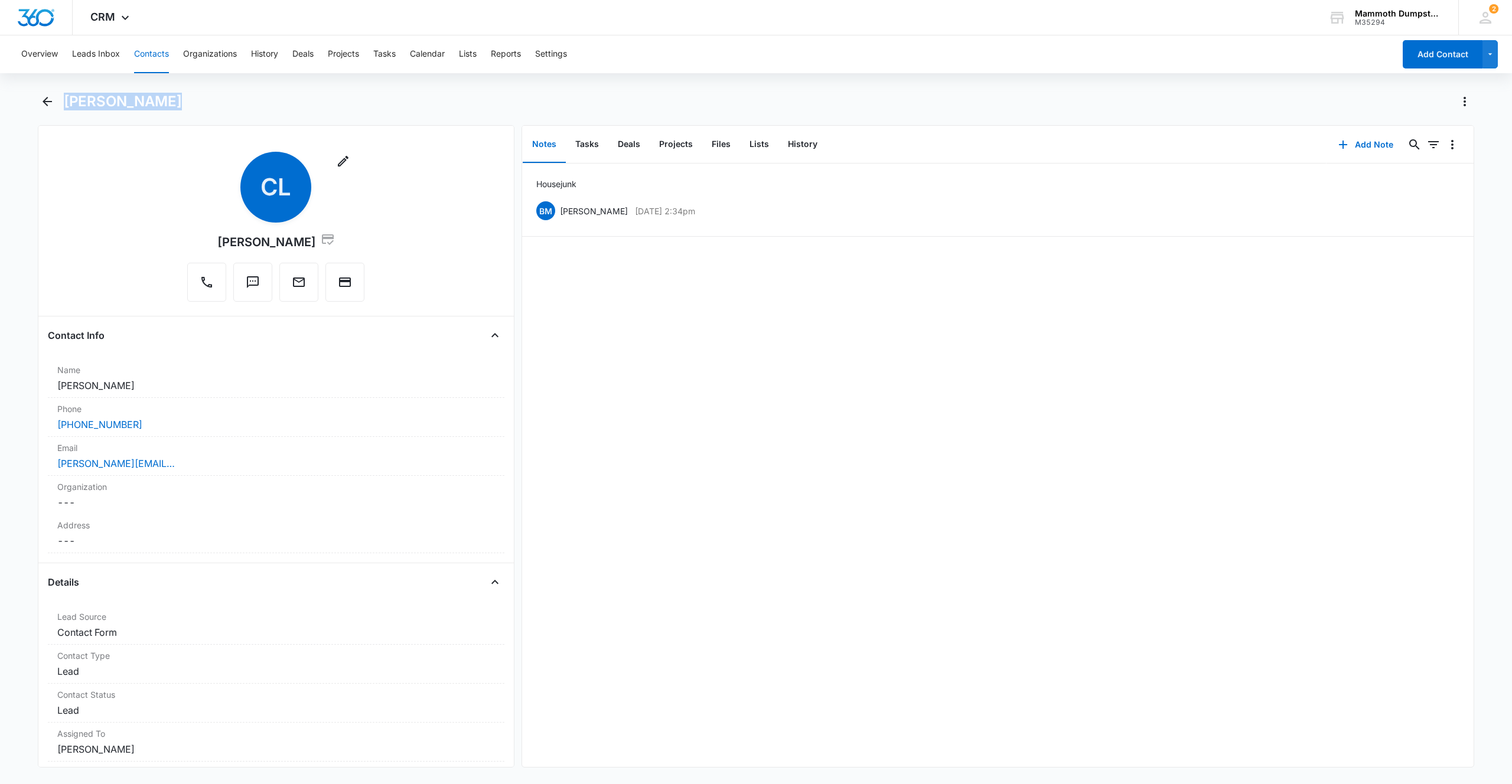
click at [166, 96] on div "[PERSON_NAME]" at bounding box center [769, 101] width 1410 height 19
click at [167, 96] on h1 "[PERSON_NAME]" at bounding box center [123, 101] width 118 height 18
drag, startPoint x: 168, startPoint y: 98, endPoint x: 68, endPoint y: 96, distance: 100.0
click at [68, 96] on h1 "[PERSON_NAME]" at bounding box center [123, 101] width 118 height 18
click at [68, 95] on h1 "[PERSON_NAME]" at bounding box center [123, 101] width 118 height 18
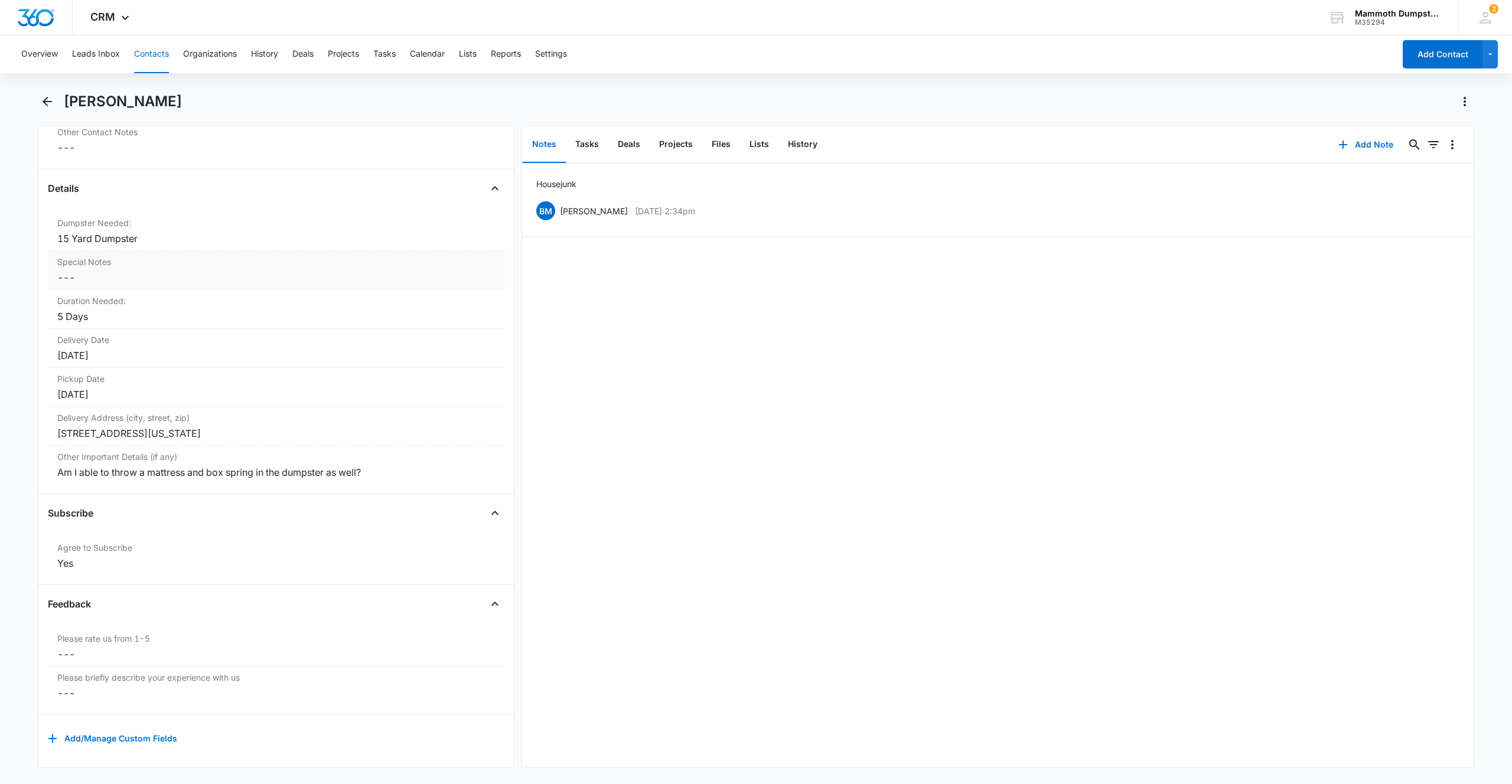
scroll to position [1099, 0]
drag, startPoint x: 369, startPoint y: 464, endPoint x: 4, endPoint y: 446, distance: 365.4
click at [2, 446] on main "[PERSON_NAME] Remove CL [PERSON_NAME] Contact Info Name Cancel Save Changes [PE…" at bounding box center [756, 436] width 1512 height 689
click at [5, 446] on main "[PERSON_NAME] Remove CL [PERSON_NAME] Contact Info Name Cancel Save Changes [PE…" at bounding box center [756, 436] width 1512 height 689
drag, startPoint x: 55, startPoint y: 443, endPoint x: 372, endPoint y: 456, distance: 317.3
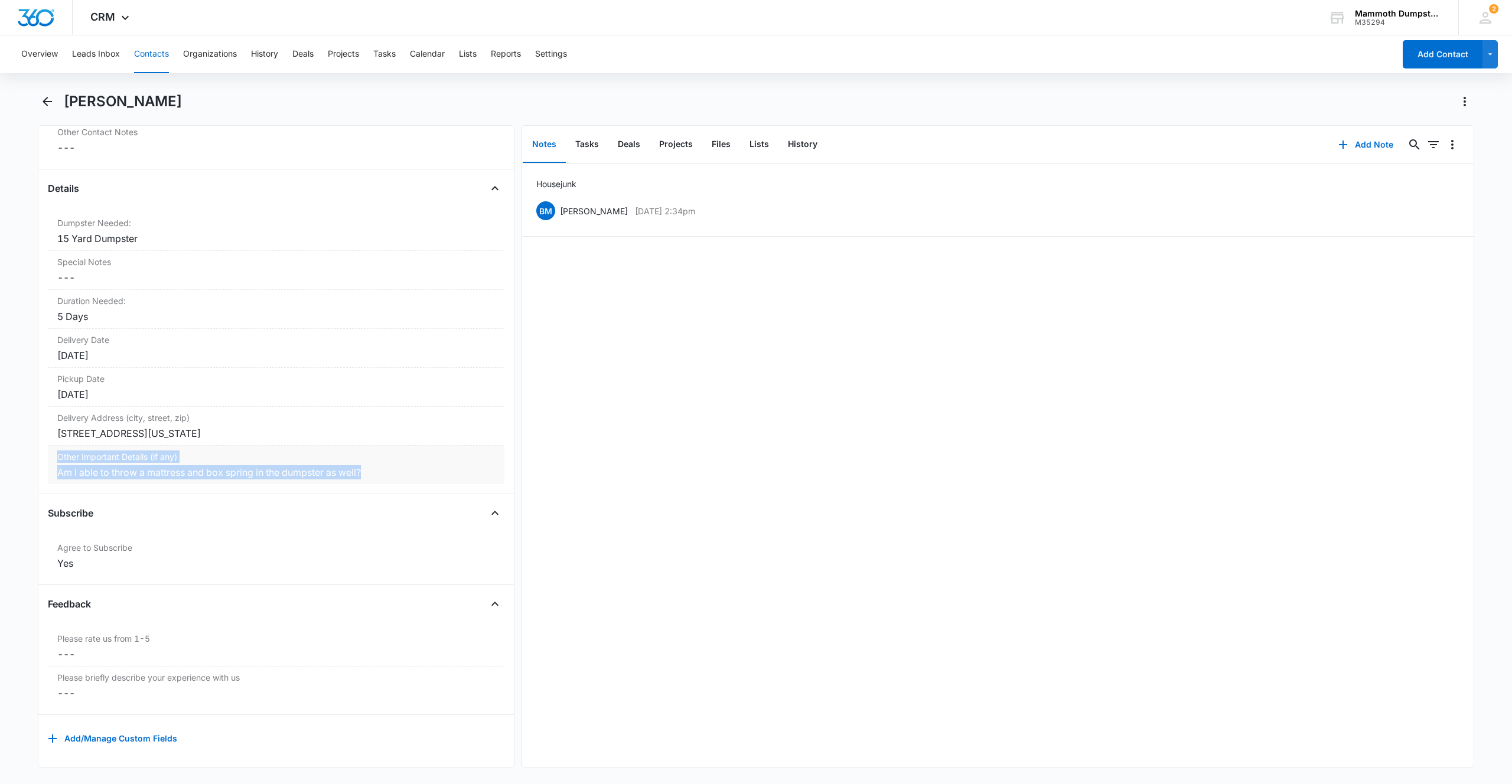
click at [372, 456] on div "Other Important Details (if any) Cancel Save Changes Am I able to throw a mattr…" at bounding box center [276, 465] width 456 height 38
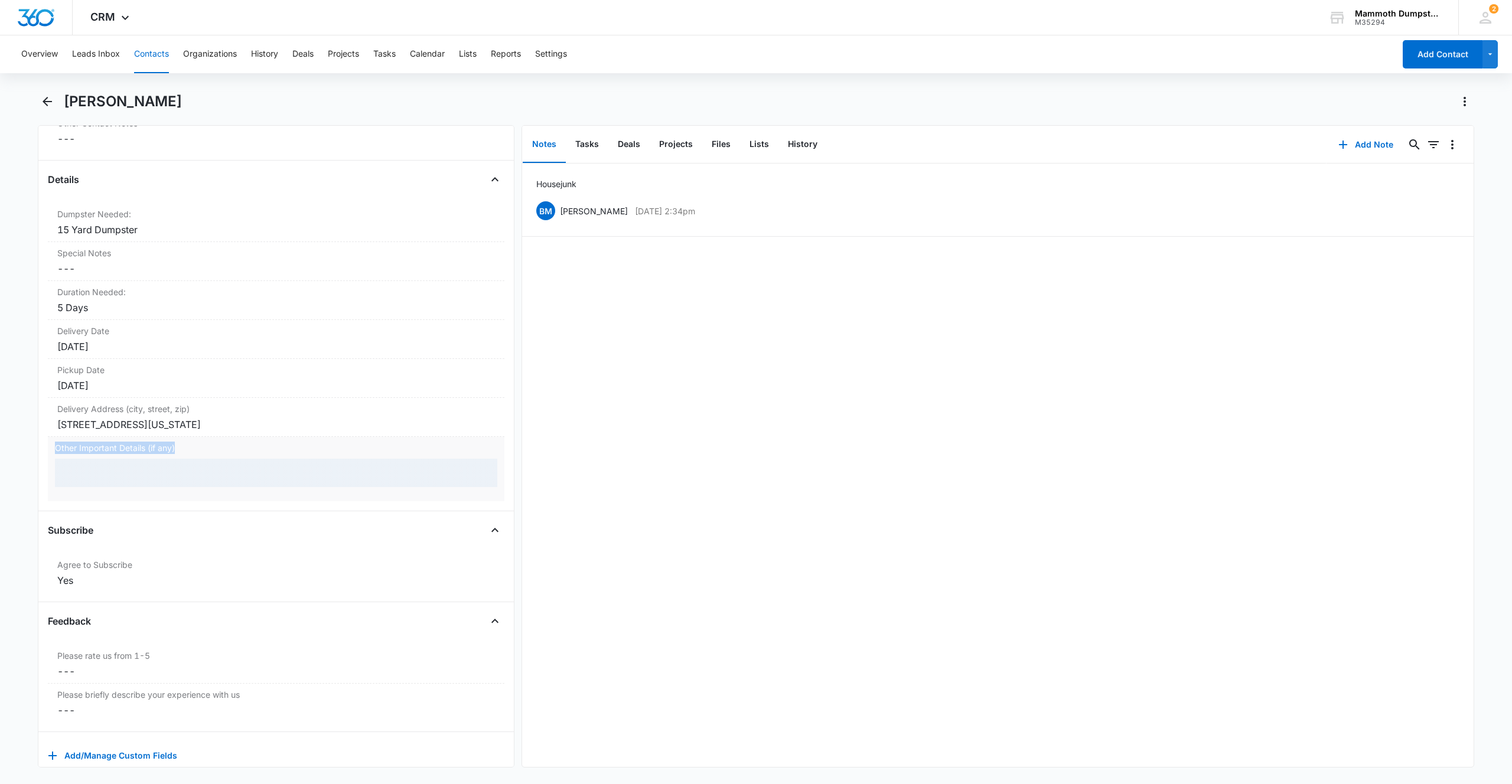
click at [372, 456] on div "Other Important Details (if any)" at bounding box center [276, 468] width 456 height 64
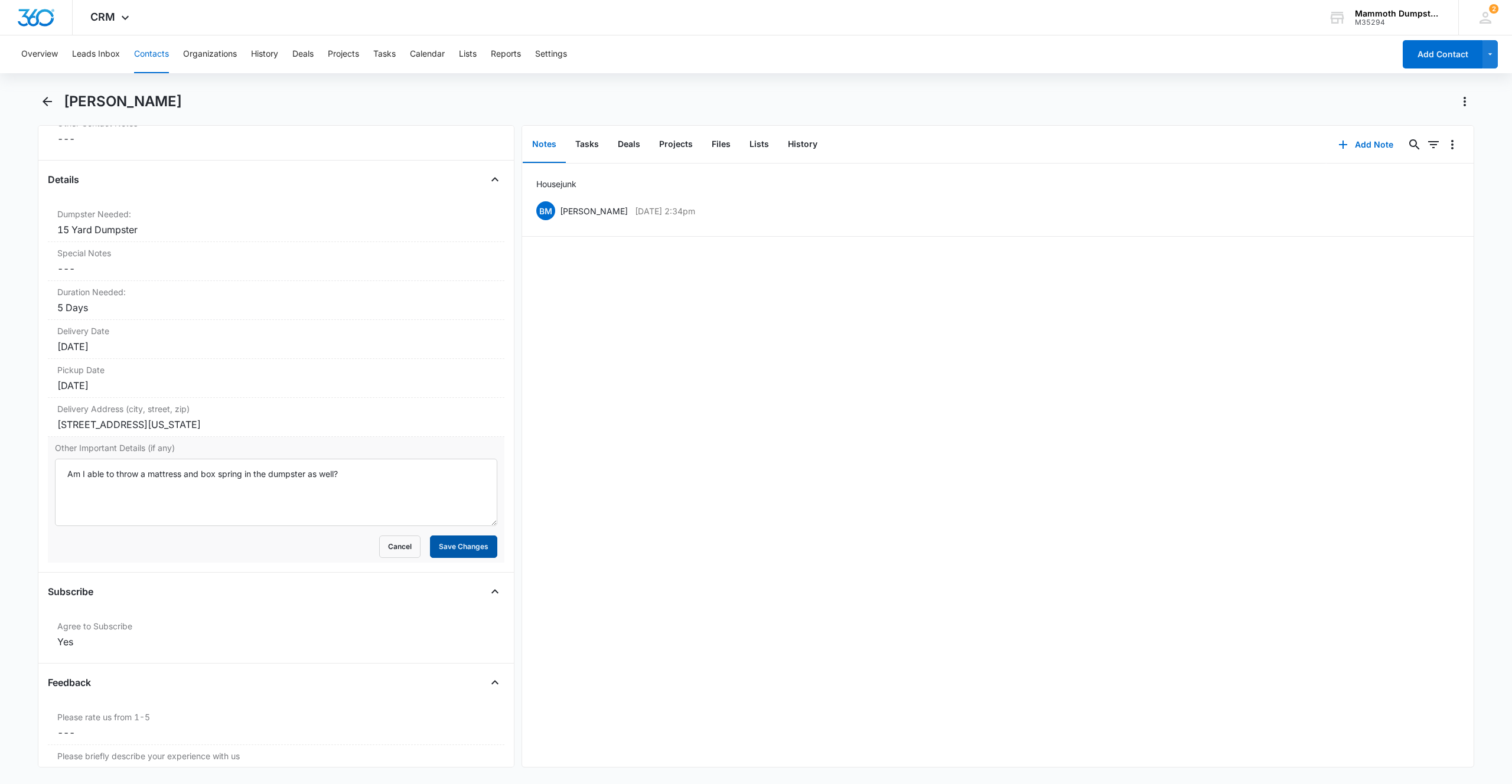
click at [478, 549] on button "Save Changes" at bounding box center [464, 546] width 68 height 23
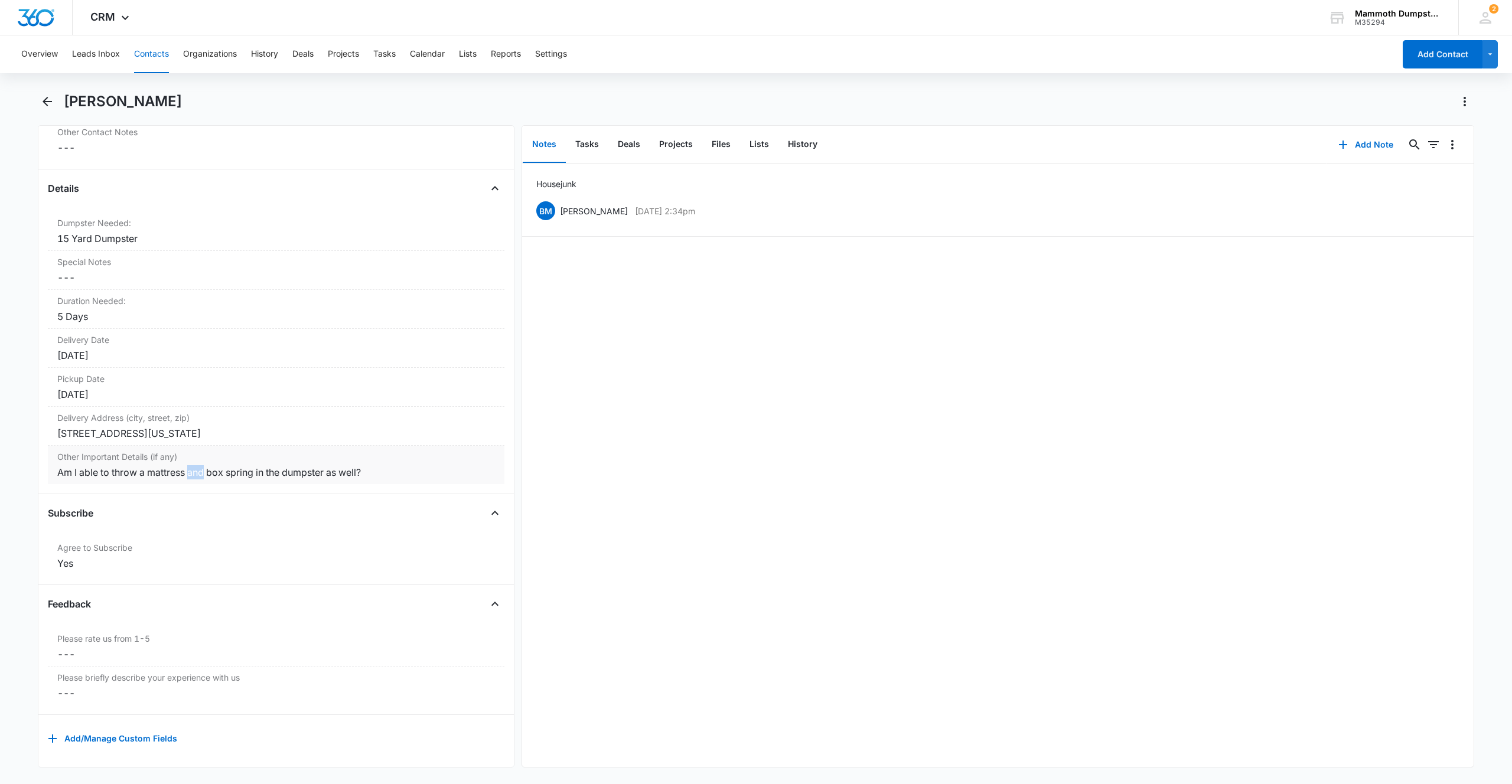
drag, startPoint x: 206, startPoint y: 462, endPoint x: 191, endPoint y: 462, distance: 15.0
click at [191, 465] on div "Am I able to throw a mattress and box spring in the dumpster as well?" at bounding box center [276, 471] width 438 height 14
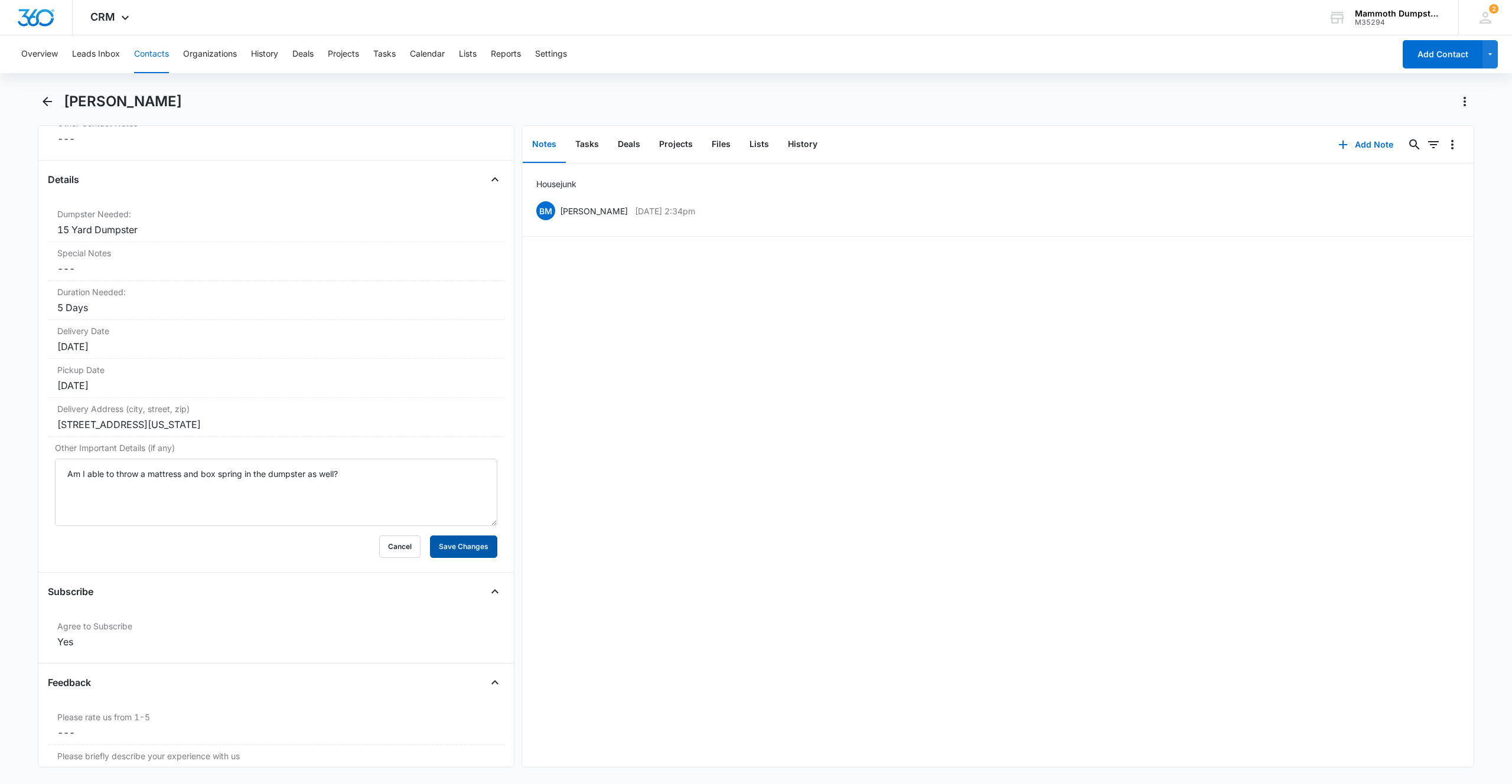
click at [461, 547] on button "Save Changes" at bounding box center [464, 546] width 68 height 23
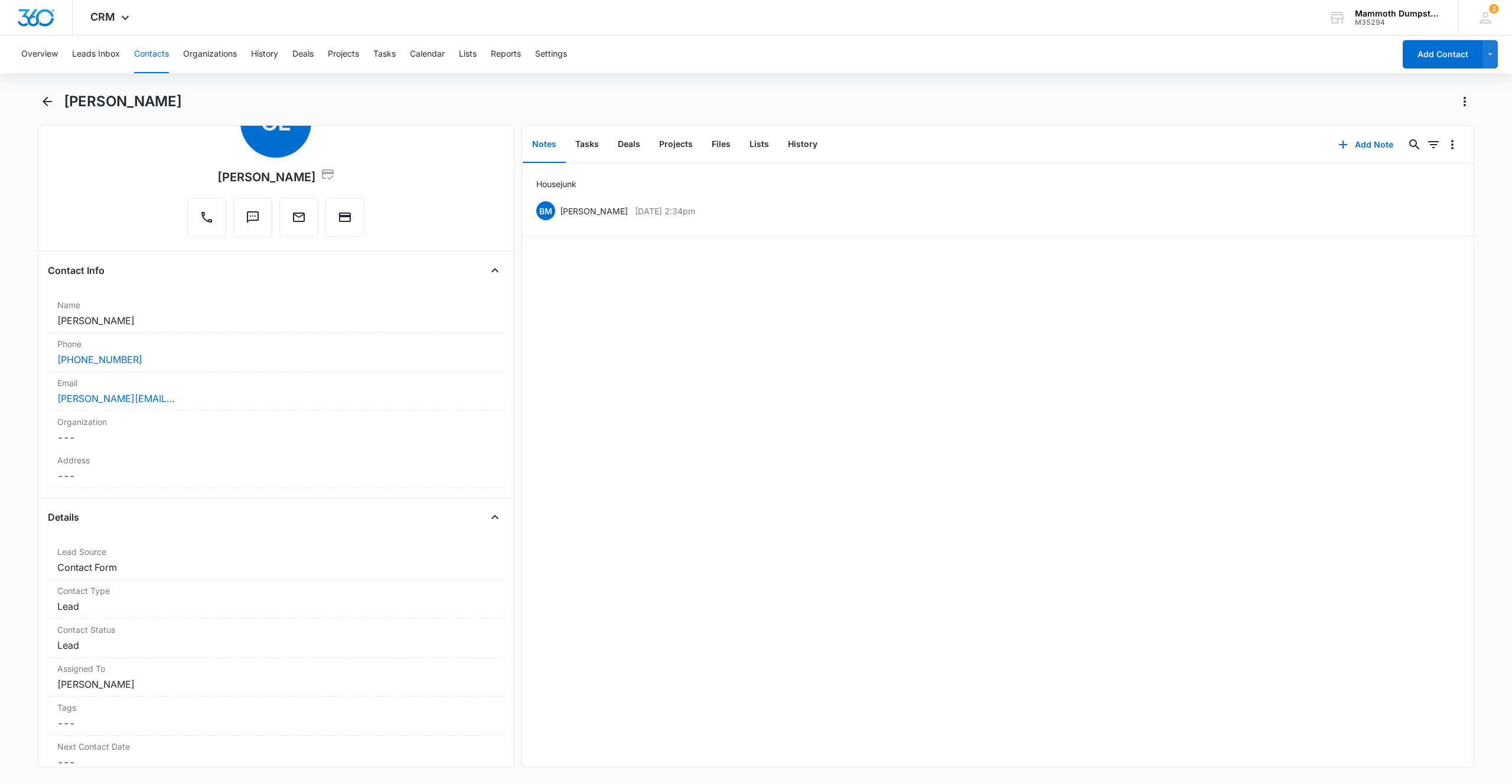
scroll to position [0, 0]
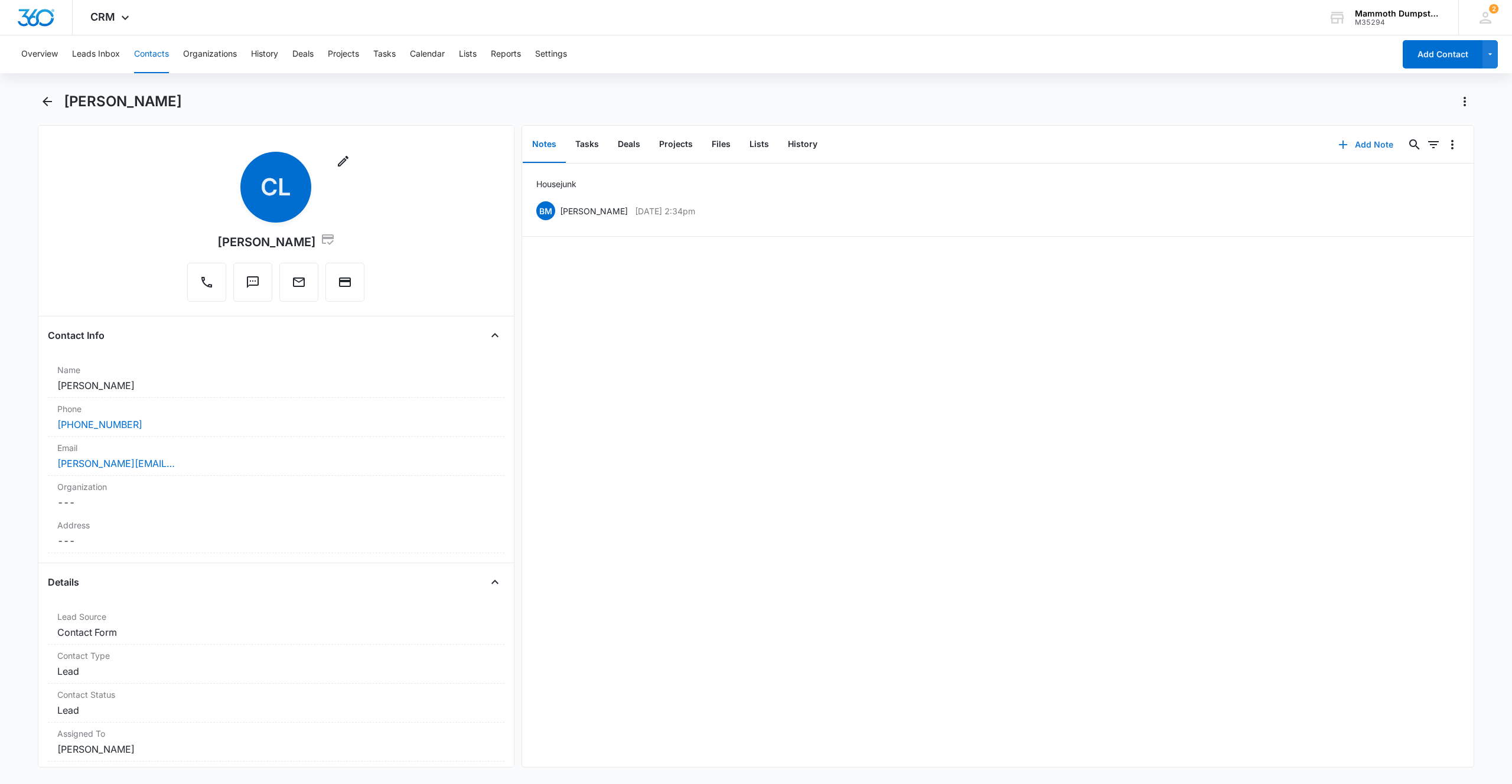
click at [1339, 144] on icon "button" at bounding box center [1343, 144] width 8 height 8
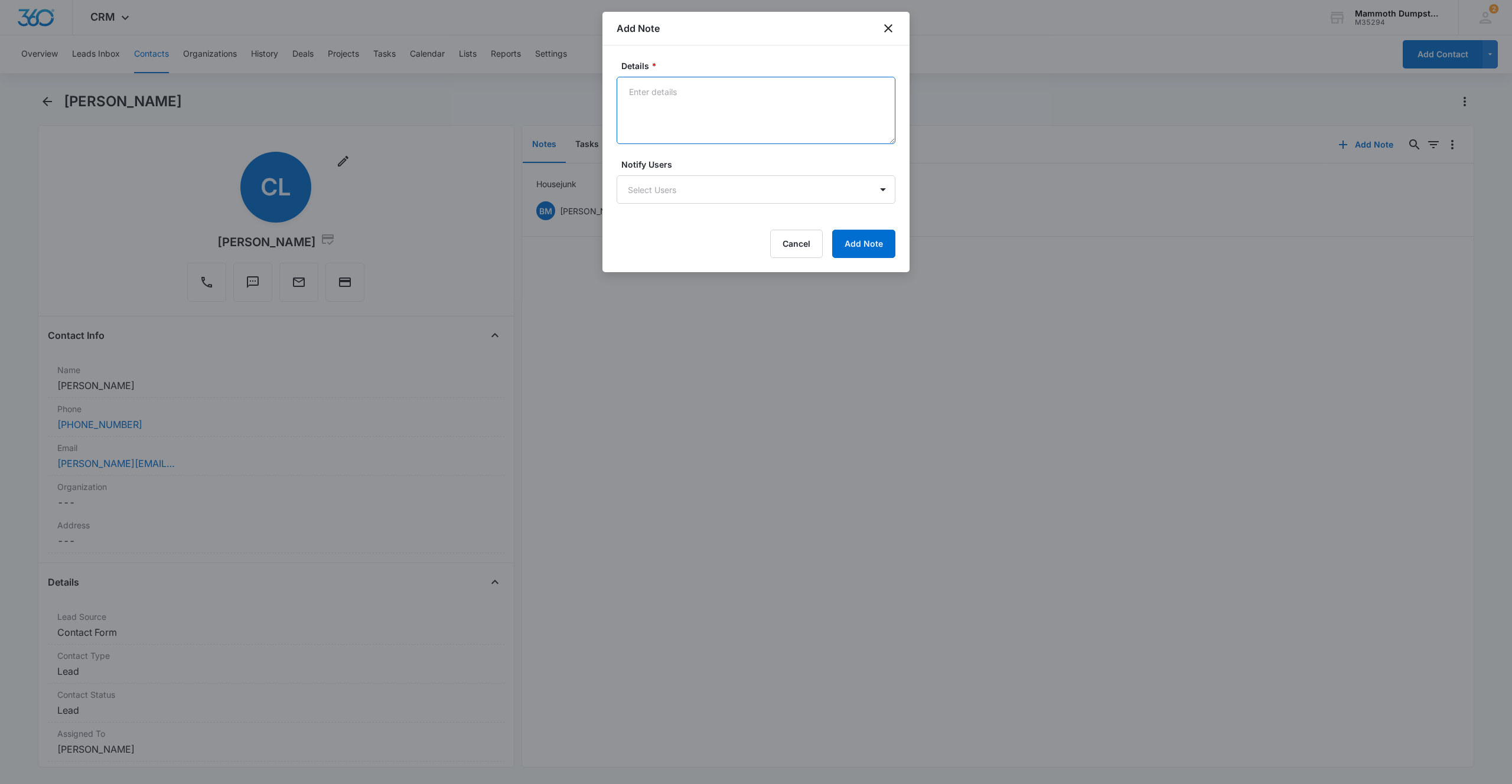
click at [663, 86] on textarea "Details *" at bounding box center [756, 110] width 279 height 68
type textarea "360 for 4 days. will have mattresses that wil we take care of after the fact."
click at [884, 238] on button "Add Note" at bounding box center [864, 243] width 63 height 29
